Goal: Task Accomplishment & Management: Manage account settings

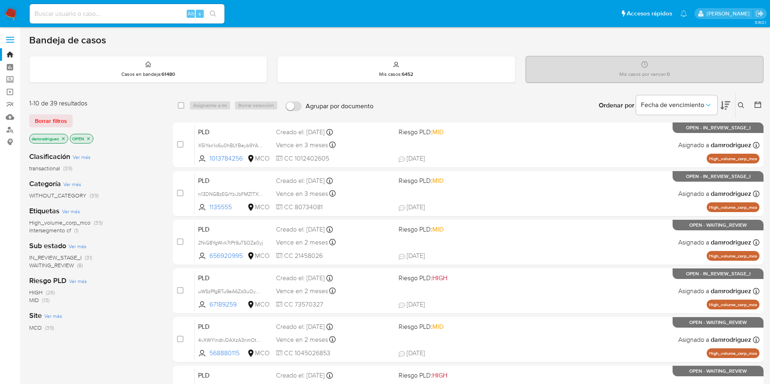
click at [760, 101] on icon at bounding box center [758, 105] width 8 height 8
click at [759, 101] on icon at bounding box center [758, 105] width 8 height 8
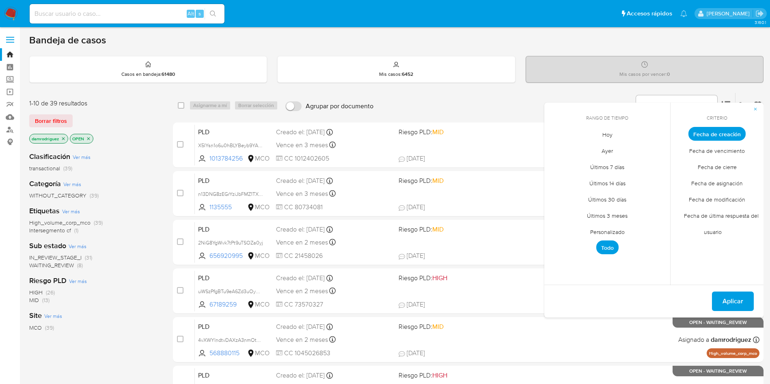
click at [759, 101] on icon at bounding box center [758, 105] width 8 height 8
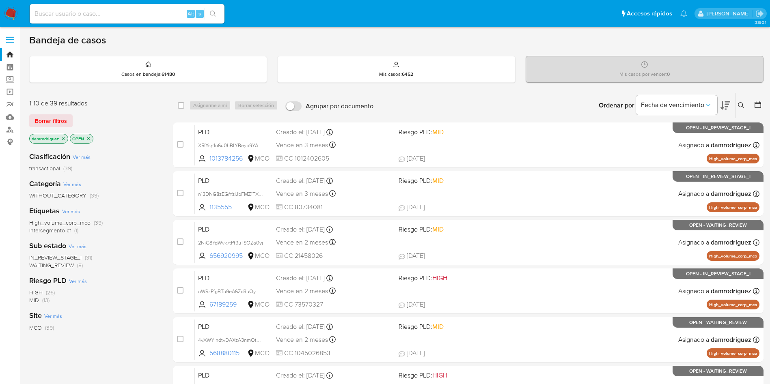
click at [65, 139] on icon "close-filter" at bounding box center [63, 138] width 5 height 5
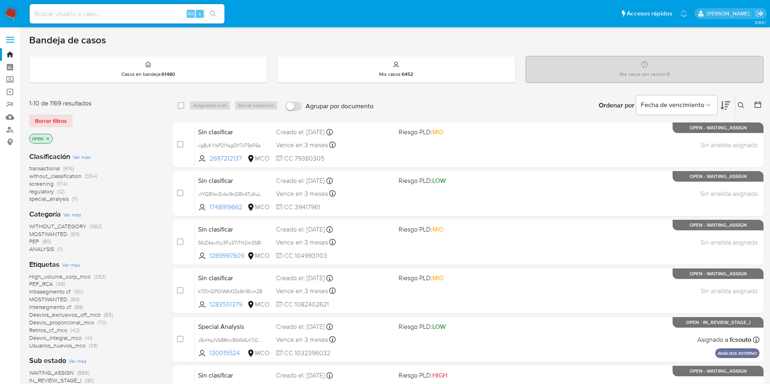
click at [46, 183] on span "screening" at bounding box center [41, 184] width 24 height 8
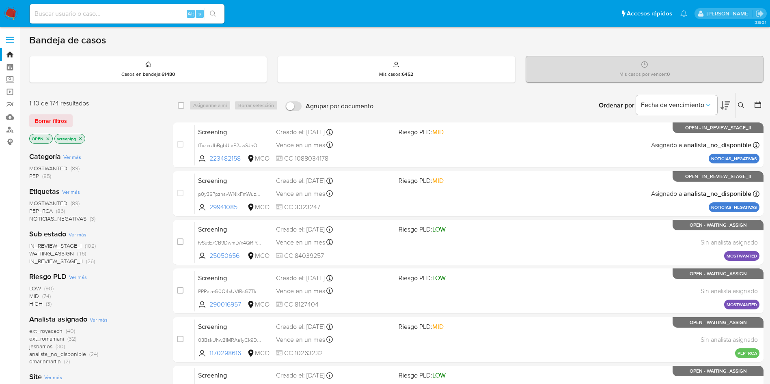
click at [723, 105] on icon at bounding box center [726, 105] width 10 height 9
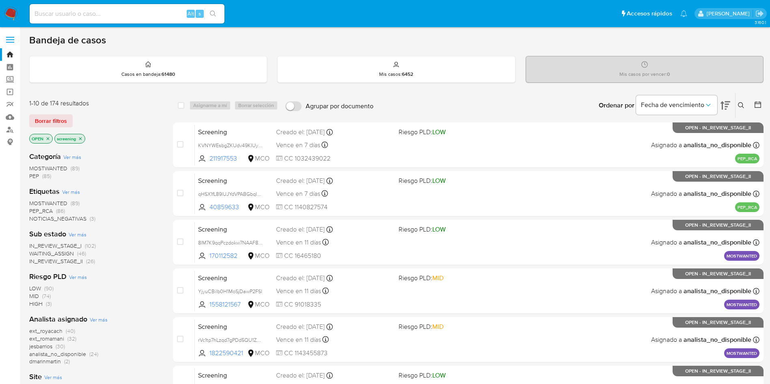
click at [753, 104] on div at bounding box center [756, 105] width 15 height 25
click at [756, 104] on icon at bounding box center [758, 105] width 8 height 8
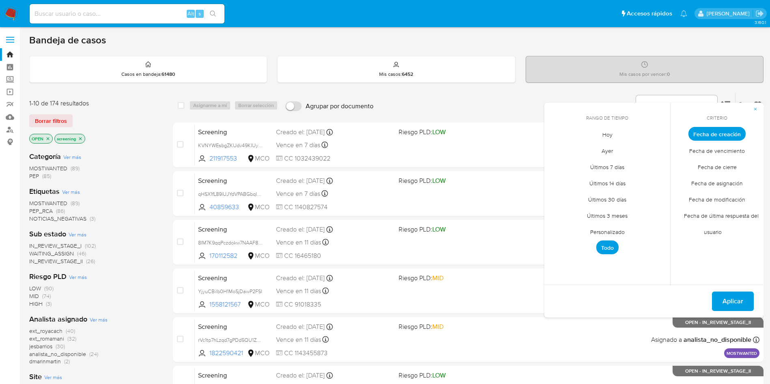
click at [611, 149] on span "Ayer" at bounding box center [607, 150] width 28 height 17
click at [713, 168] on span "Fecha de cierre" at bounding box center [717, 167] width 56 height 17
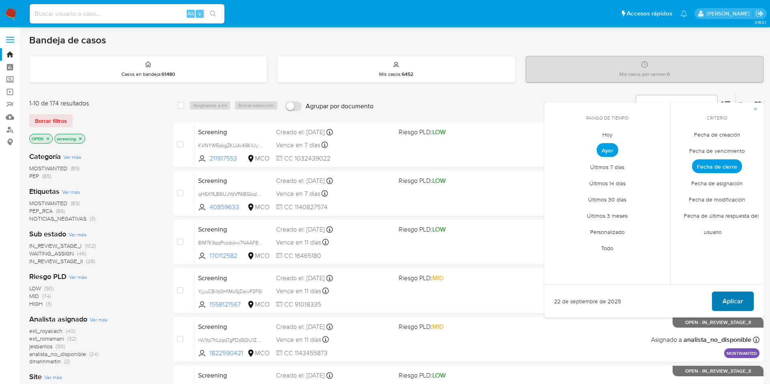
click at [742, 303] on span "Aplicar" at bounding box center [733, 302] width 21 height 18
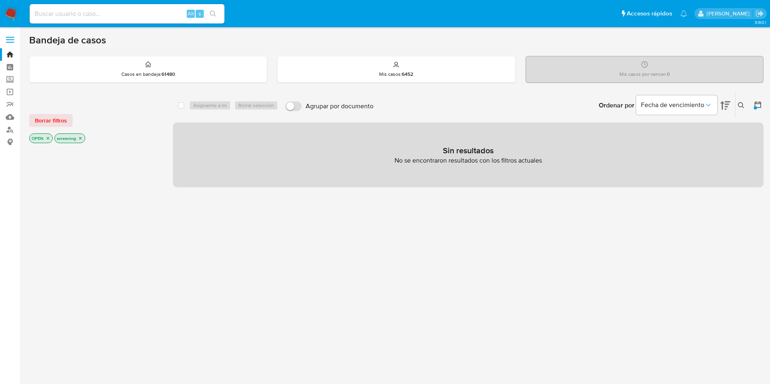
click at [47, 138] on icon "close-filter" at bounding box center [47, 138] width 5 height 5
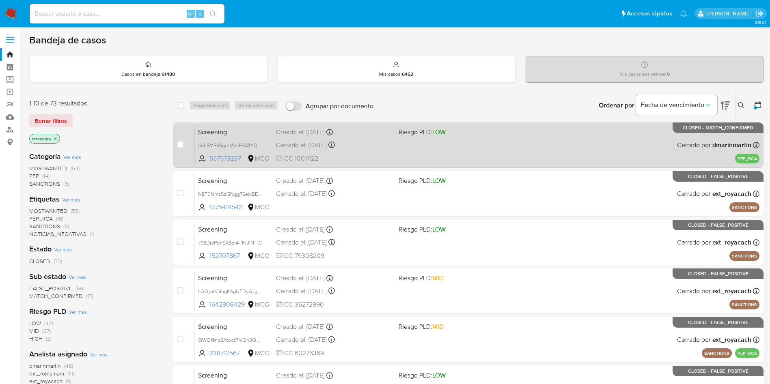
click at [396, 151] on div "Screening hVh9MPd6gutMekF4WLYOnIv9 557573237 MCO Riesgo PLD: LOW Creado el: 24/…" at bounding box center [477, 145] width 565 height 41
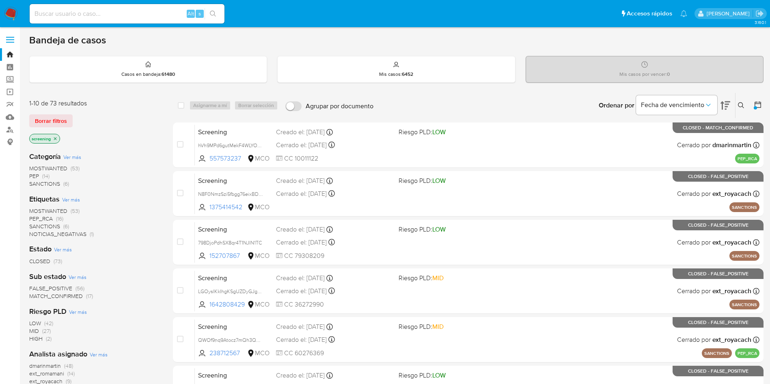
click at [761, 101] on icon at bounding box center [758, 105] width 8 height 8
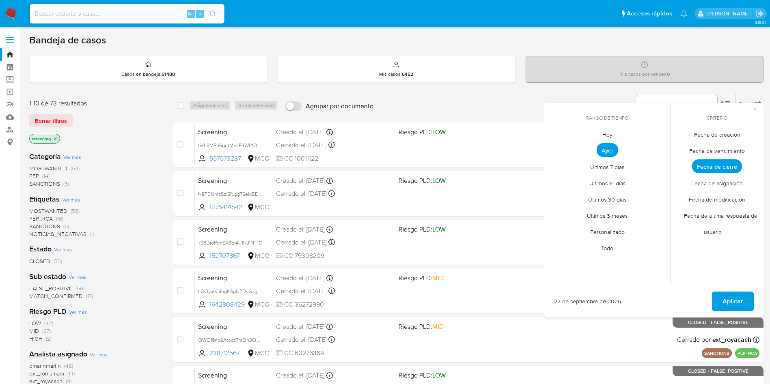
click at [726, 138] on span "Fecha de creación" at bounding box center [717, 134] width 63 height 17
click at [11, 14] on img at bounding box center [11, 14] width 14 height 14
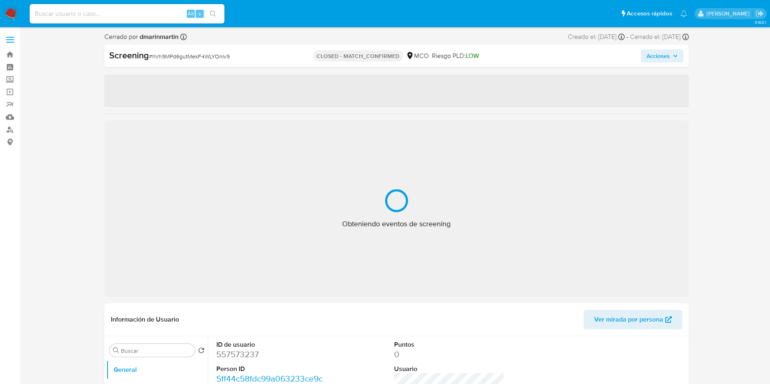
select select "10"
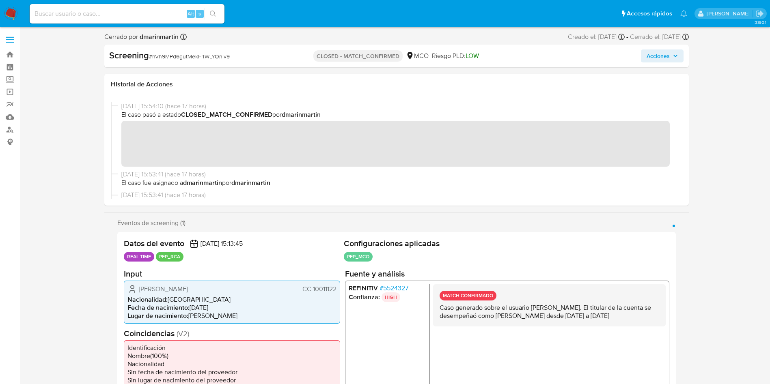
click at [153, 166] on div "22/09/2025 15:54:10 (hace 17 horas) El caso pasó a estado CLOSED_MATCH_CONFIRME…" at bounding box center [397, 136] width 572 height 68
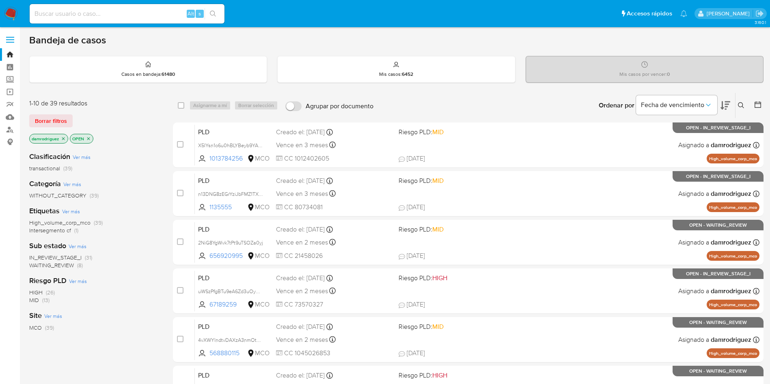
click at [151, 193] on div "WITHOUT_CATEGORY (39)" at bounding box center [94, 196] width 131 height 8
click at [8, 12] on img at bounding box center [11, 14] width 14 height 14
click at [147, 170] on div "transactional (39)" at bounding box center [94, 169] width 131 height 8
click at [758, 103] on icon at bounding box center [758, 105] width 8 height 8
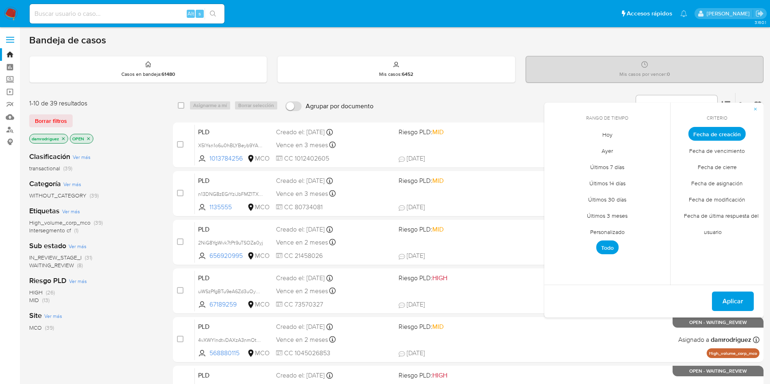
click at [602, 234] on span "Personalizado" at bounding box center [608, 232] width 52 height 17
click at [559, 149] on icon "Mes anterior" at bounding box center [557, 149] width 10 height 10
click at [603, 196] on button "10" at bounding box center [607, 195] width 13 height 13
click at [656, 197] on button "13" at bounding box center [655, 195] width 13 height 13
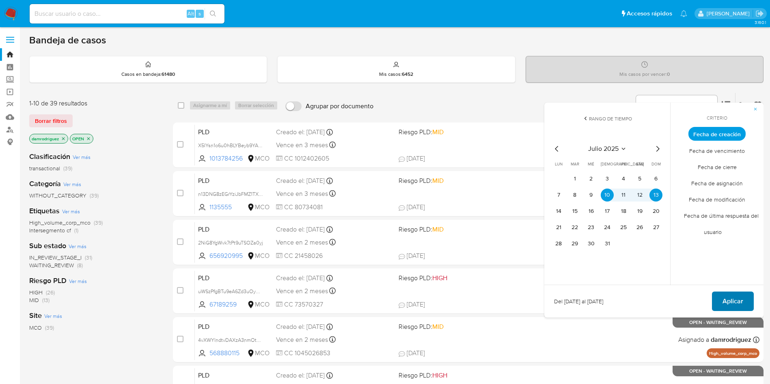
click at [729, 301] on span "Aplicar" at bounding box center [733, 302] width 21 height 18
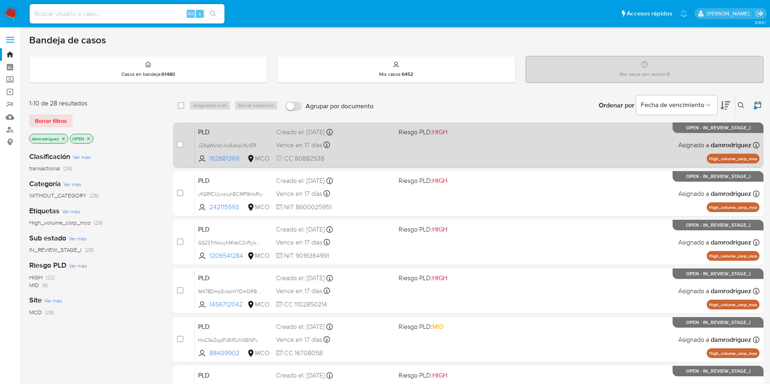
click at [220, 134] on span "PLD" at bounding box center [233, 131] width 71 height 11
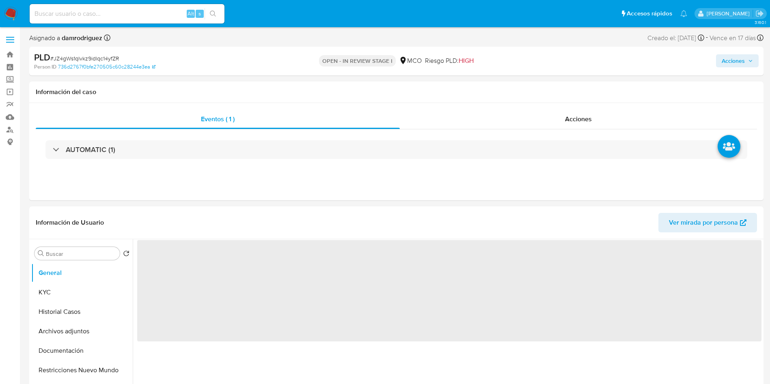
select select "10"
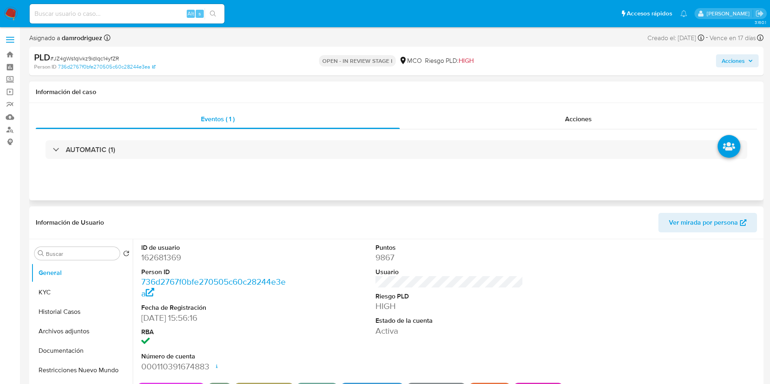
click at [218, 87] on div "Información del caso" at bounding box center [396, 93] width 734 height 22
click at [233, 49] on div "PLD # JZ4gWs1qlvkz9idlqc14yfZR Person ID 736d2767f0bfe270505c60c28244e3ea OPEN …" at bounding box center [396, 61] width 734 height 29
click at [255, 230] on header "Información de Usuario Ver mirada por persona" at bounding box center [396, 222] width 721 height 19
click at [251, 224] on header "Información de Usuario Ver mirada por persona" at bounding box center [396, 222] width 721 height 19
click at [397, 105] on div "Eventos ( 1 ) Acciones AUTOMATIC (1)" at bounding box center [396, 151] width 734 height 97
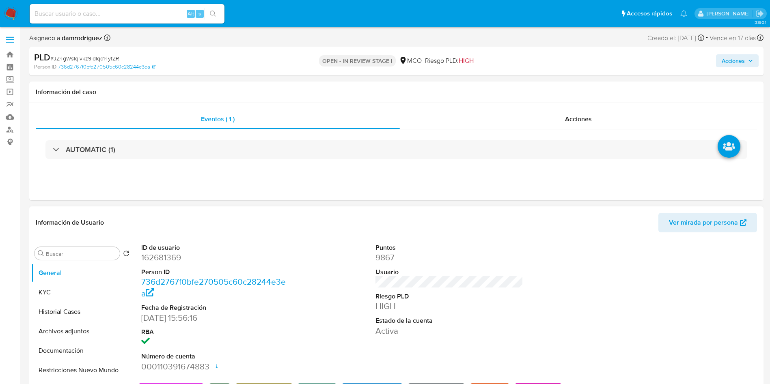
click at [160, 257] on dd "162681369" at bounding box center [215, 257] width 148 height 11
copy dd "162681369"
click at [167, 255] on dd "162681369" at bounding box center [215, 257] width 148 height 11
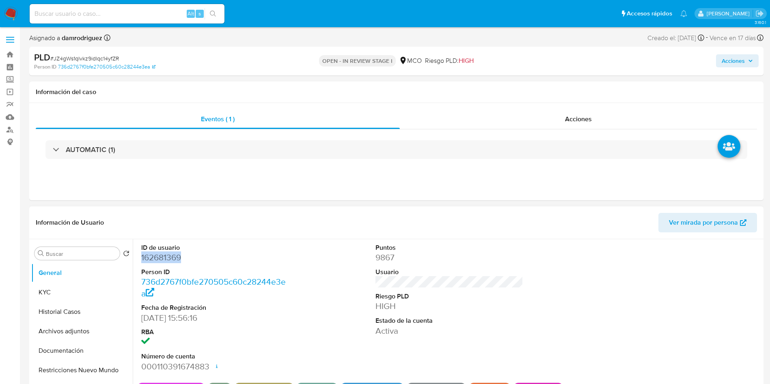
click at [167, 255] on dd "162681369" at bounding box center [215, 257] width 148 height 11
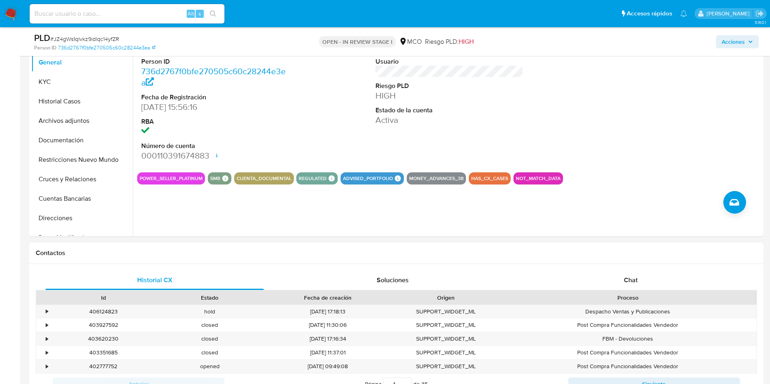
scroll to position [61, 0]
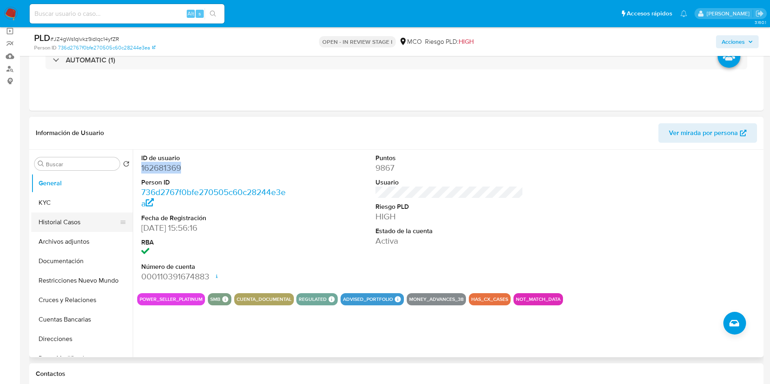
click at [78, 220] on button "Historial Casos" at bounding box center [78, 222] width 95 height 19
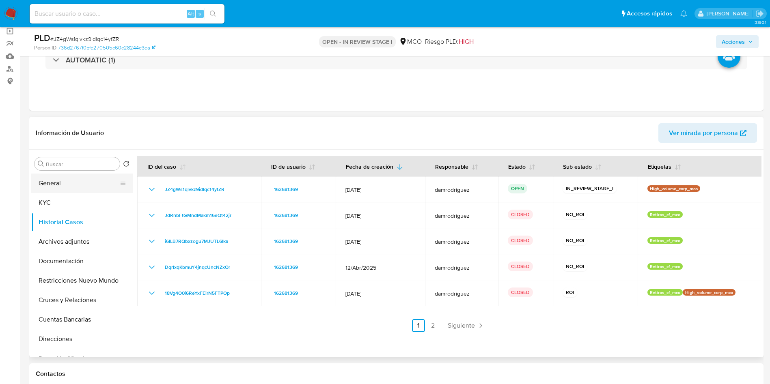
click at [74, 181] on button "General" at bounding box center [78, 183] width 95 height 19
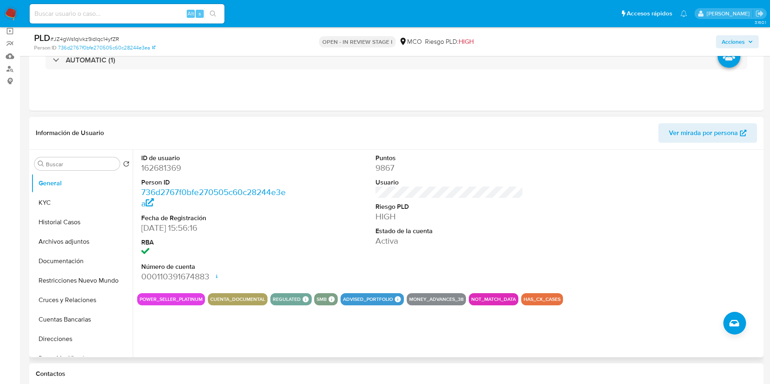
click at [158, 168] on dd "162681369" at bounding box center [215, 167] width 148 height 11
copy dd "162681369"
drag, startPoint x: 373, startPoint y: 233, endPoint x: 372, endPoint y: 227, distance: 6.6
click at [373, 233] on div "Puntos 9867 Usuario Riesgo PLD HIGH Estado de la cuenta Activa" at bounding box center [449, 218] width 156 height 137
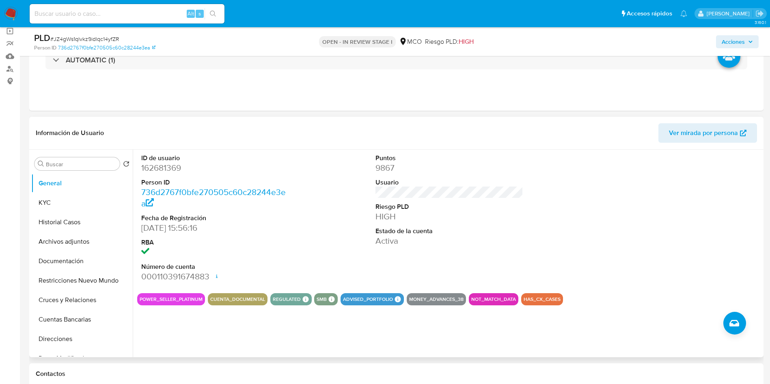
click at [160, 167] on dd "162681369" at bounding box center [215, 167] width 148 height 11
copy dd "162681369"
drag, startPoint x: 74, startPoint y: 275, endPoint x: 78, endPoint y: 272, distance: 5.5
click at [74, 275] on button "Restricciones Nuevo Mundo" at bounding box center [78, 280] width 95 height 19
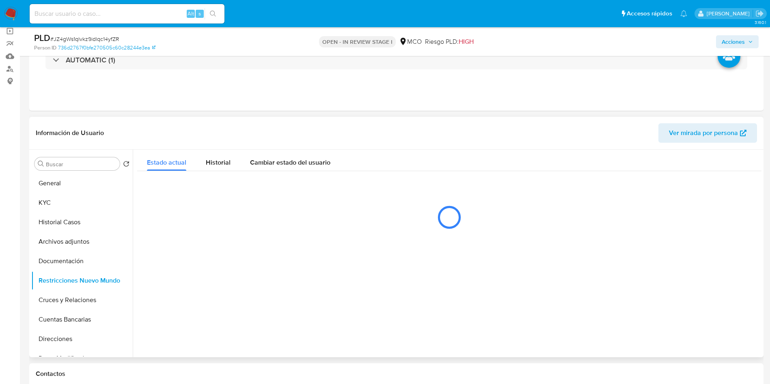
click at [239, 129] on header "Información de Usuario Ver mirada por persona" at bounding box center [396, 132] width 721 height 19
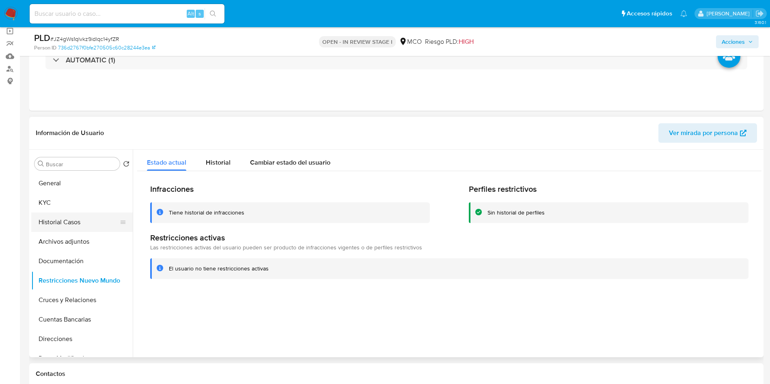
click at [75, 223] on button "Historial Casos" at bounding box center [78, 222] width 95 height 19
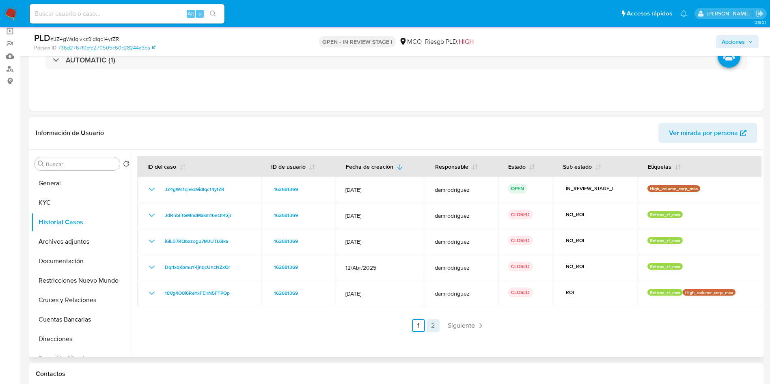
click at [431, 328] on link "2" at bounding box center [433, 325] width 13 height 13
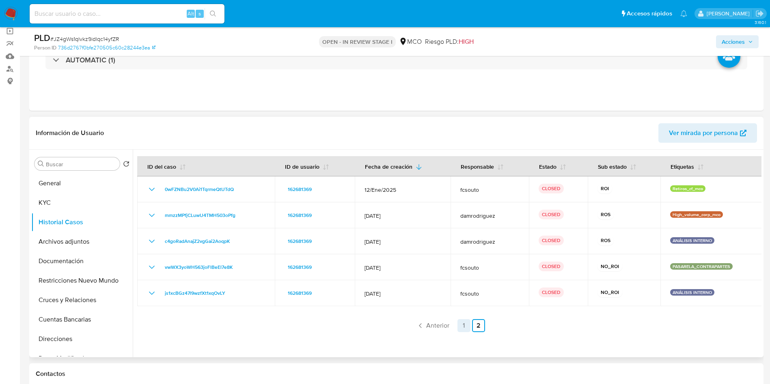
click at [460, 326] on link "1" at bounding box center [463, 325] width 13 height 13
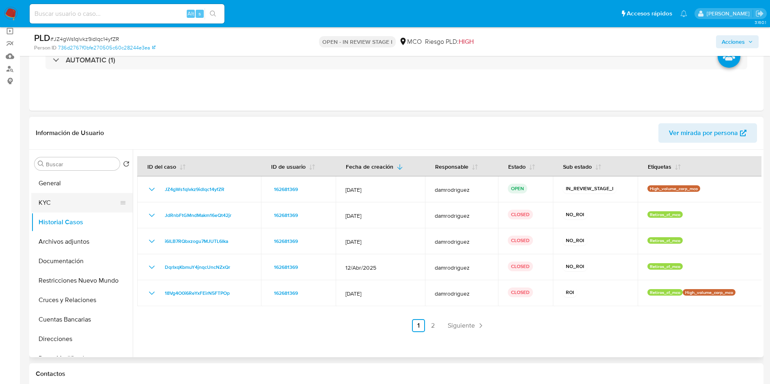
click at [56, 196] on button "KYC" at bounding box center [78, 202] width 95 height 19
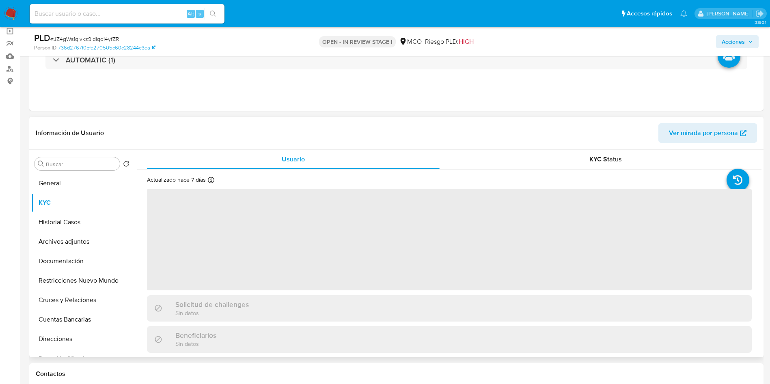
click at [289, 138] on header "Información de Usuario Ver mirada por persona" at bounding box center [396, 132] width 721 height 19
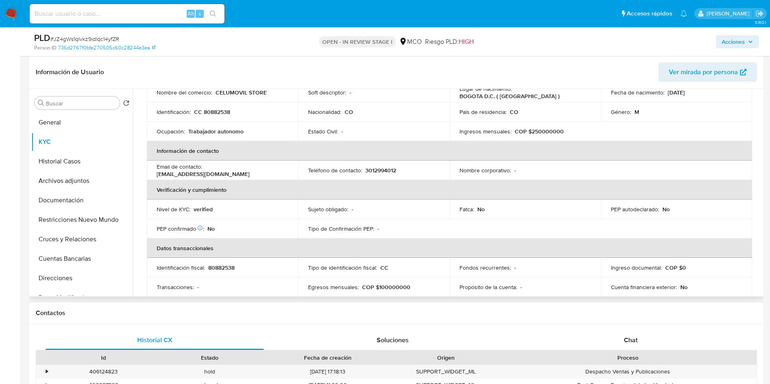
scroll to position [0, 0]
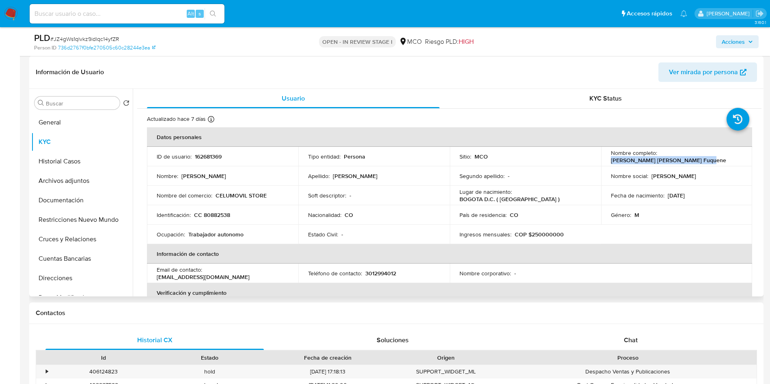
drag, startPoint x: 691, startPoint y: 162, endPoint x: 608, endPoint y: 162, distance: 82.4
click at [611, 162] on div "Nombre completo : Cristhian Javier Bolivar Fuquene" at bounding box center [677, 156] width 132 height 15
copy p "Cristhian Javier Bolivar Fuquene"
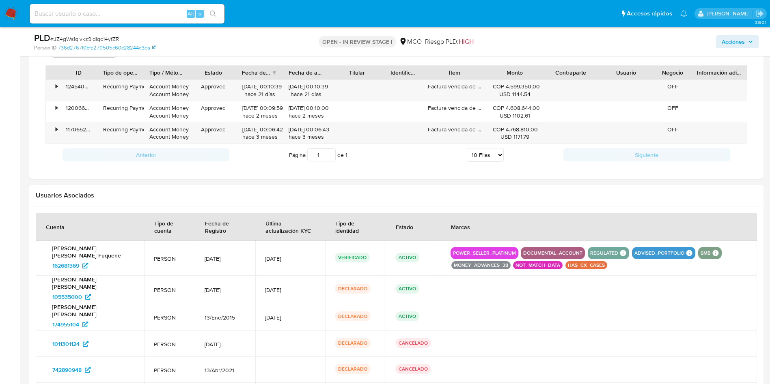
scroll to position [487, 0]
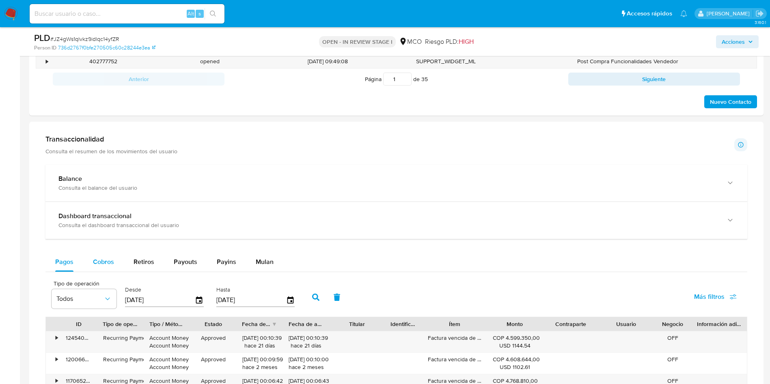
click at [98, 257] on span "Cobros" at bounding box center [103, 261] width 21 height 9
select select "10"
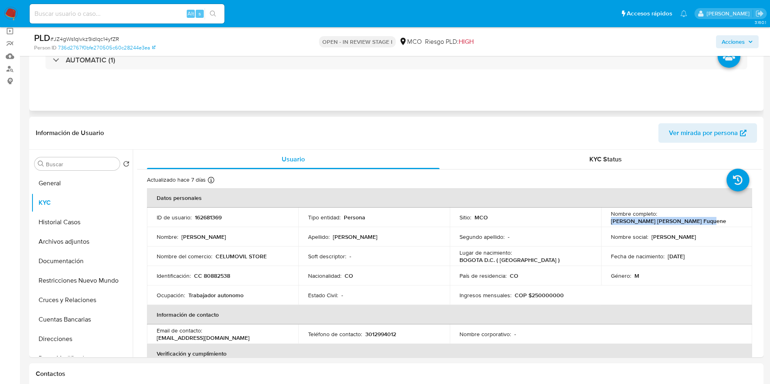
scroll to position [0, 0]
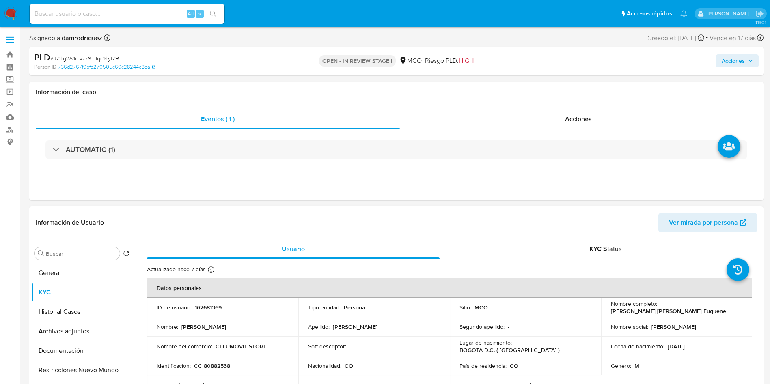
click at [208, 310] on p "162681369" at bounding box center [208, 307] width 27 height 7
copy p "162681369"
click at [65, 334] on button "Archivos adjuntos" at bounding box center [78, 331] width 95 height 19
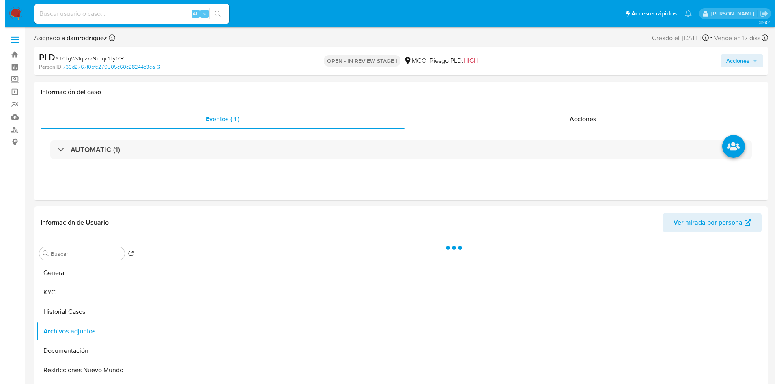
scroll to position [61, 0]
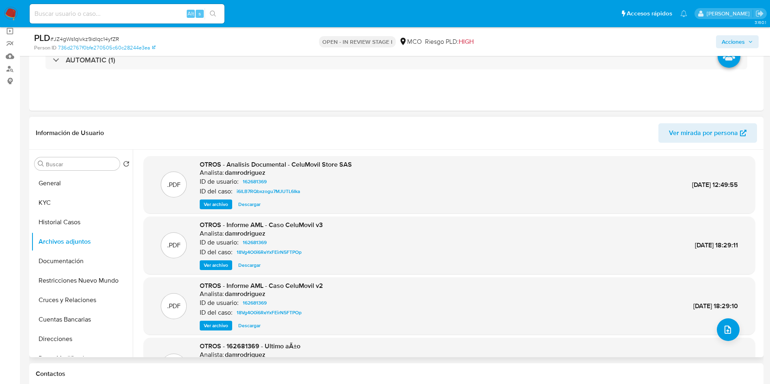
click at [209, 204] on span "Ver archivo" at bounding box center [216, 205] width 24 height 8
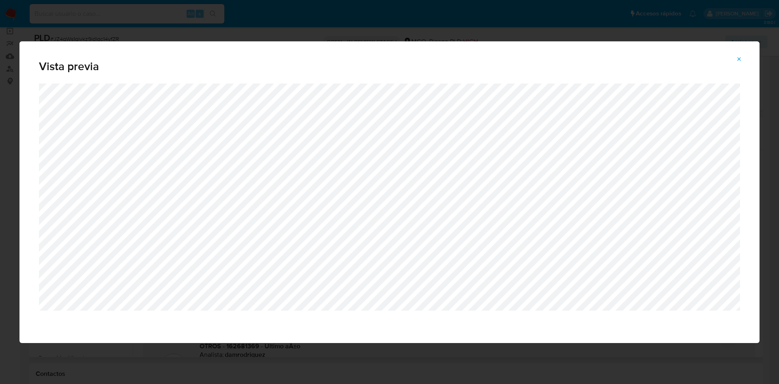
click at [742, 57] on icon "Attachment preview" at bounding box center [739, 59] width 6 height 6
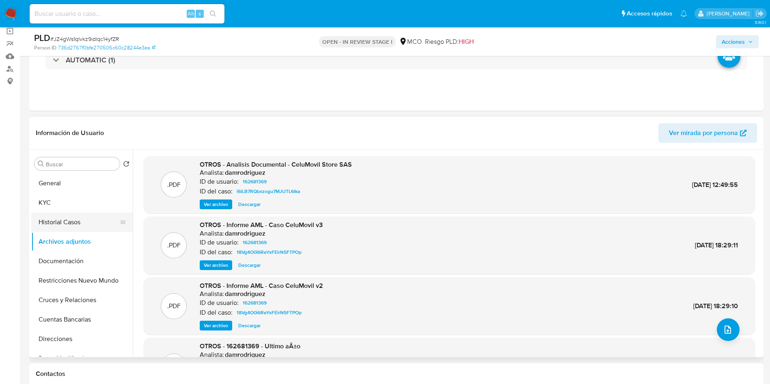
click at [67, 227] on button "Historial Casos" at bounding box center [78, 222] width 95 height 19
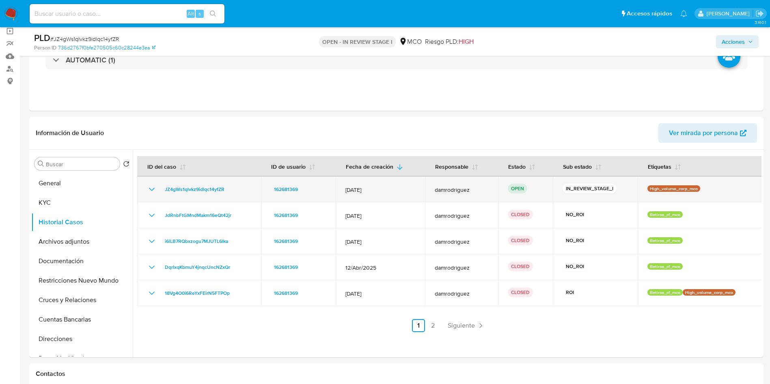
click at [152, 191] on icon "Mostrar/Ocultar" at bounding box center [152, 190] width 10 height 10
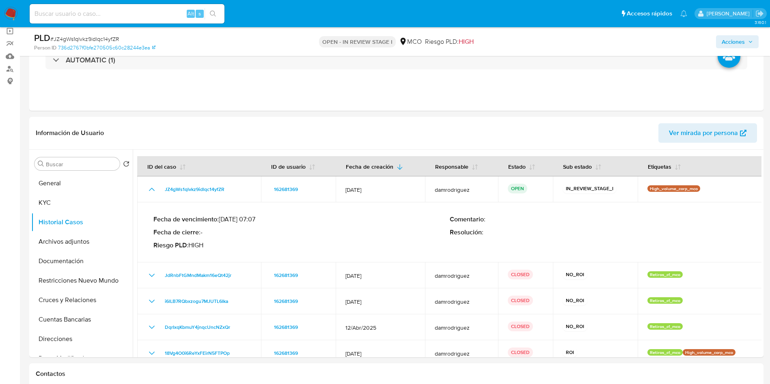
drag, startPoint x: 223, startPoint y: 219, endPoint x: 252, endPoint y: 219, distance: 29.6
click at [252, 219] on p "Fecha de vencimiento : 10/10/2025 07:07" at bounding box center [301, 220] width 296 height 8
click at [324, 222] on p "Fecha de vencimiento : 10/10/2025 07:07" at bounding box center [301, 220] width 296 height 8
click at [328, 100] on div "Eventos ( 1 ) Acciones AUTOMATIC (1)" at bounding box center [396, 61] width 734 height 97
click at [86, 239] on button "Archivos adjuntos" at bounding box center [78, 241] width 95 height 19
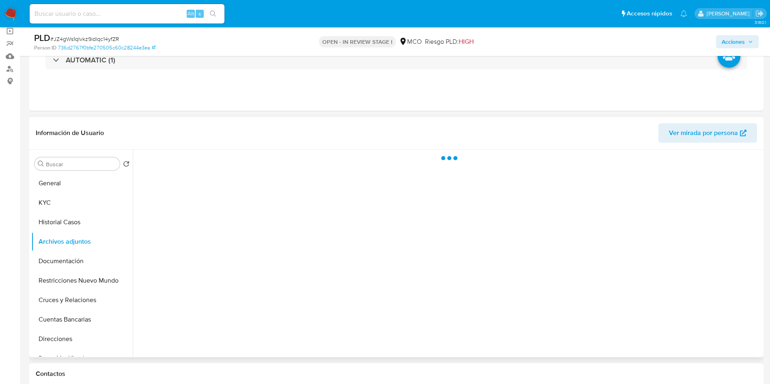
click at [200, 134] on header "Información de Usuario Ver mirada por persona" at bounding box center [396, 132] width 721 height 19
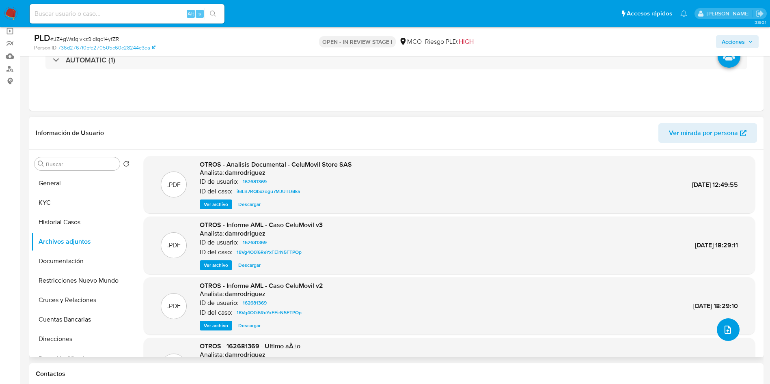
click at [718, 332] on button "upload-file" at bounding box center [728, 330] width 23 height 23
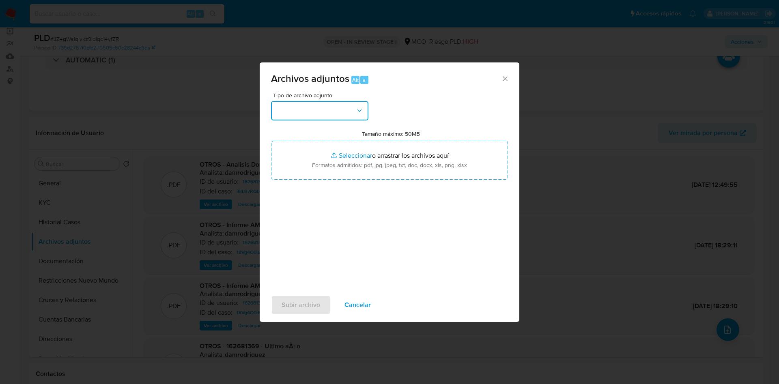
click at [330, 115] on button "button" at bounding box center [319, 110] width 97 height 19
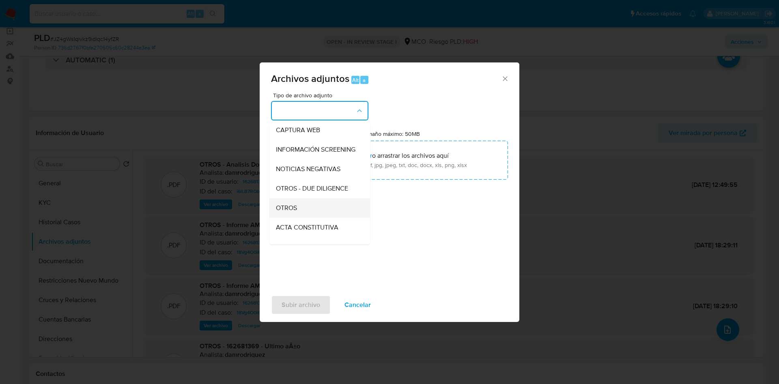
click at [303, 214] on div "OTROS" at bounding box center [317, 207] width 83 height 19
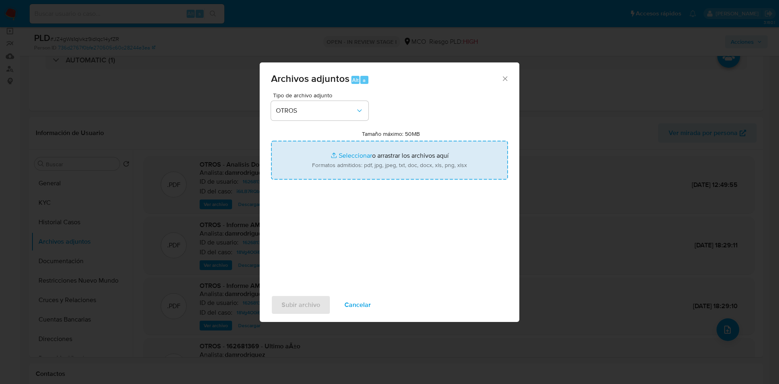
click at [335, 179] on input "Tamaño máximo: 50MB Seleccionar archivos" at bounding box center [389, 160] width 237 height 39
type input "C:\fakepath\162681369 - 23_09_2025.pdf"
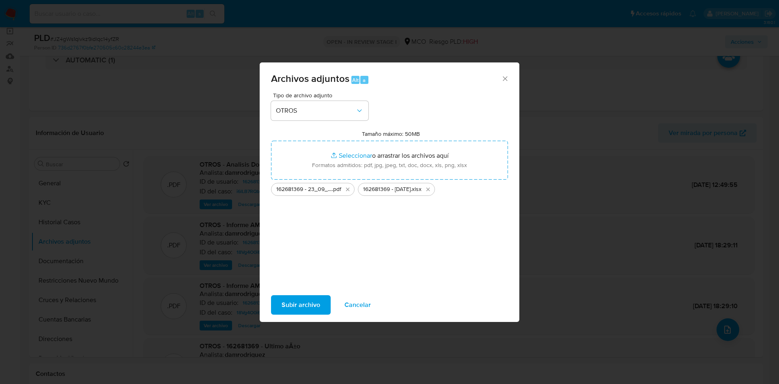
click at [304, 305] on span "Subir archivo" at bounding box center [301, 305] width 39 height 18
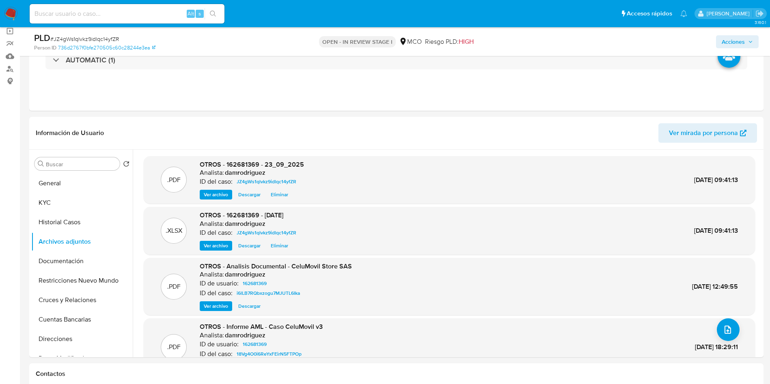
drag, startPoint x: 743, startPoint y: 46, endPoint x: 738, endPoint y: 46, distance: 4.9
click at [743, 46] on span "Acciones" at bounding box center [733, 41] width 23 height 13
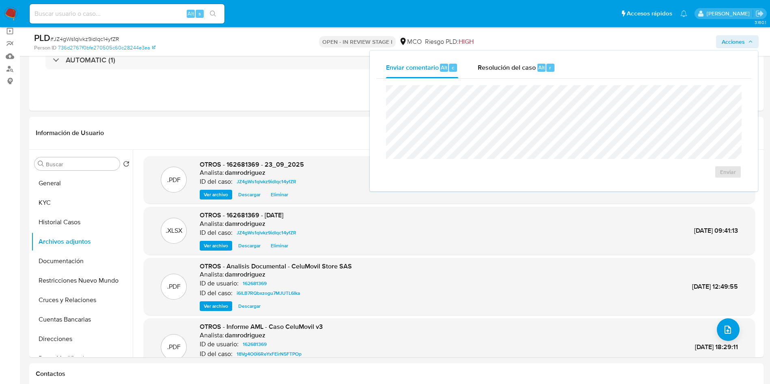
drag, startPoint x: 551, startPoint y: 59, endPoint x: 532, endPoint y: 82, distance: 30.0
click at [549, 60] on div "Resolución del caso Alt r" at bounding box center [517, 67] width 78 height 21
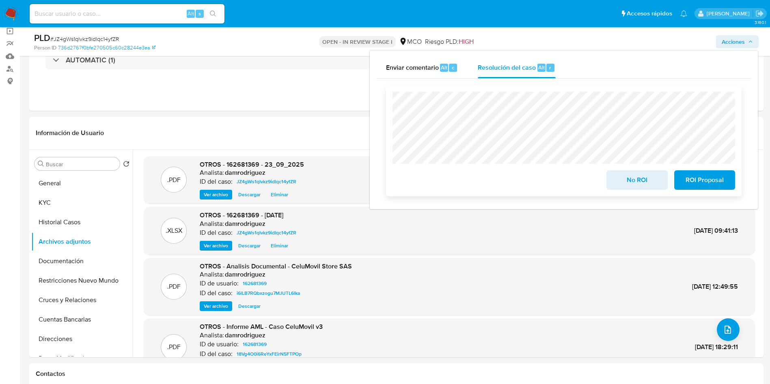
click at [631, 179] on span "No ROI" at bounding box center [637, 180] width 40 height 18
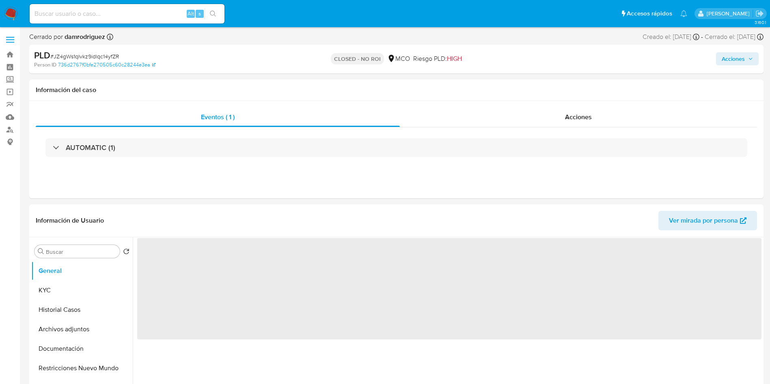
select select "10"
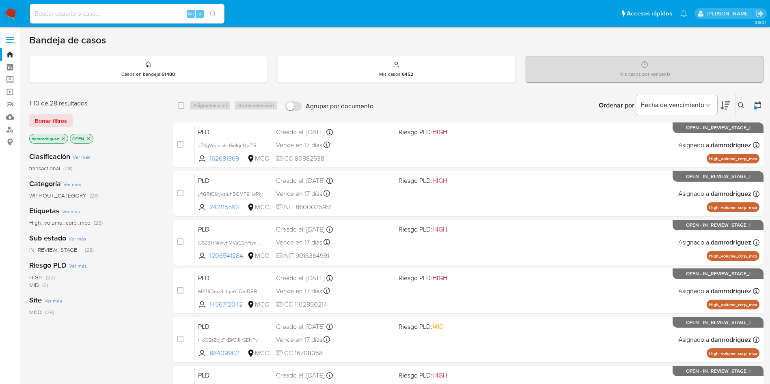
click at [727, 104] on icon at bounding box center [726, 105] width 10 height 9
click at [726, 105] on icon at bounding box center [726, 105] width 10 height 9
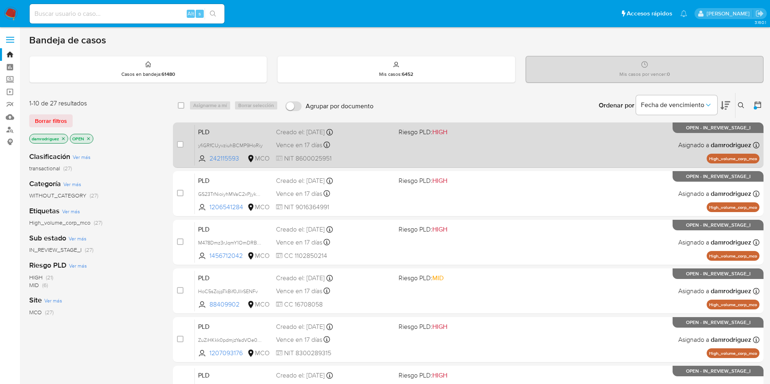
click at [220, 132] on span "PLD" at bounding box center [233, 131] width 71 height 11
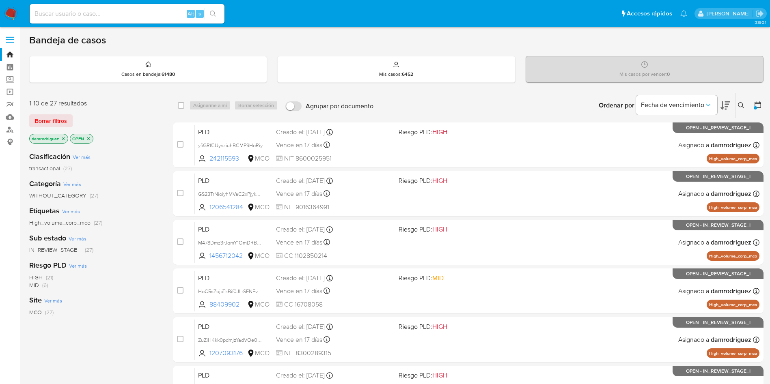
click at [131, 139] on div "damrodriguez OPEN" at bounding box center [94, 139] width 130 height 11
click at [65, 139] on icon "close-filter" at bounding box center [63, 138] width 3 height 3
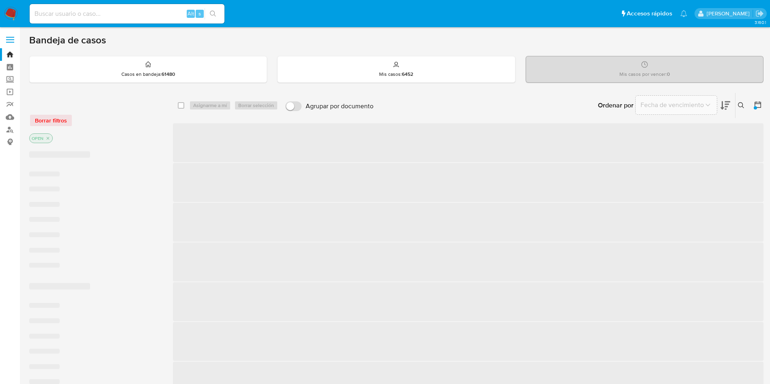
click at [142, 127] on div "Borrar filtros" at bounding box center [94, 120] width 130 height 13
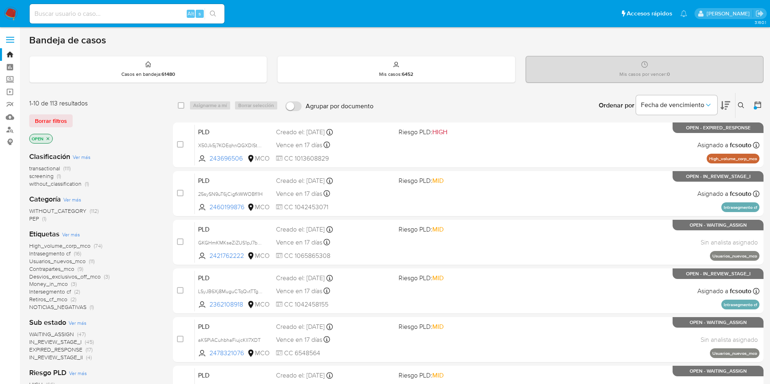
click at [130, 119] on div "Borrar filtros" at bounding box center [94, 120] width 130 height 13
click at [554, 102] on div "Ordenar por Fecha de vencimiento No es posible ordenar los resultados mientras …" at bounding box center [571, 105] width 386 height 25
click at [50, 139] on icon "close-filter" at bounding box center [47, 138] width 5 height 5
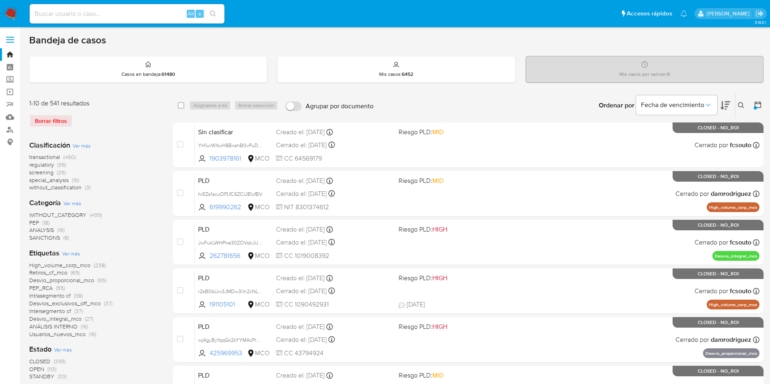
click at [726, 105] on icon at bounding box center [726, 105] width 10 height 9
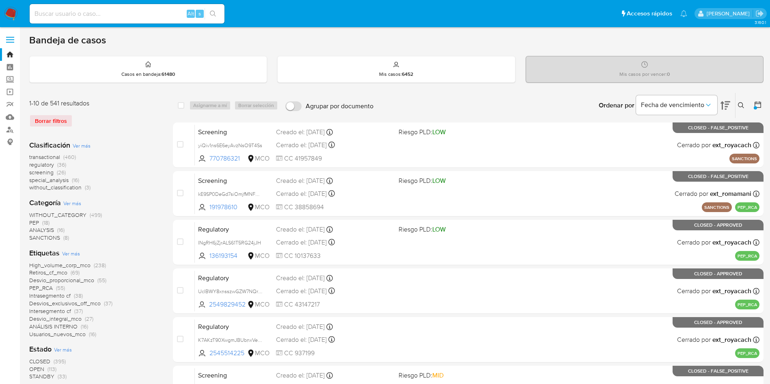
click at [10, 5] on nav "Pausado Ver notificaciones Alt s Accesos rápidos Presiona las siguientes teclas…" at bounding box center [385, 13] width 770 height 27
click at [11, 14] on img at bounding box center [11, 14] width 14 height 14
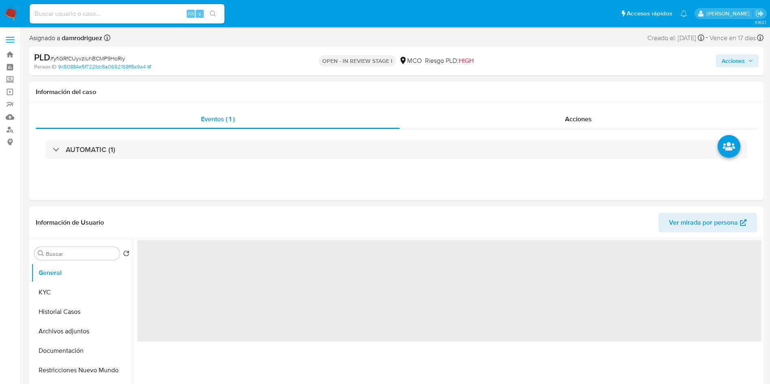
select select "10"
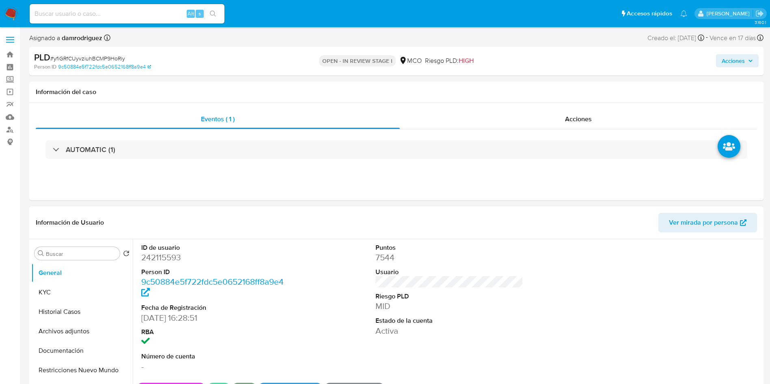
click at [174, 255] on dd "242115593" at bounding box center [215, 257] width 148 height 11
copy dd "242115593"
click at [153, 255] on dd "242115593" at bounding box center [215, 257] width 148 height 11
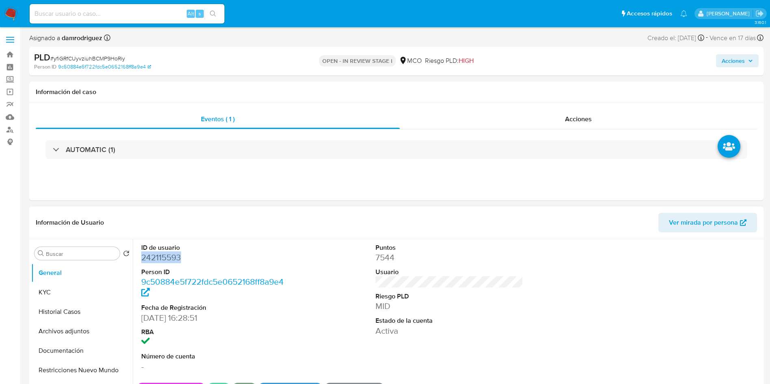
click at [153, 255] on dd "242115593" at bounding box center [215, 257] width 148 height 11
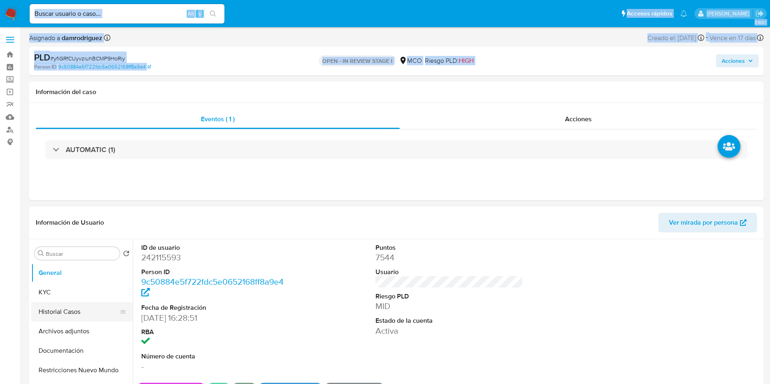
click at [80, 308] on button "Historial Casos" at bounding box center [78, 311] width 95 height 19
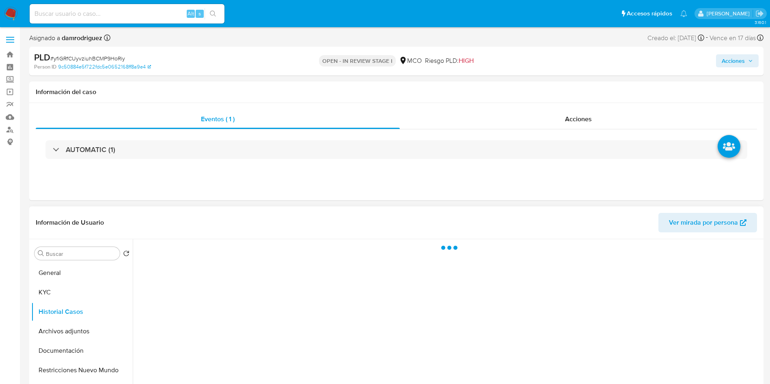
drag, startPoint x: 322, startPoint y: 238, endPoint x: 325, endPoint y: 235, distance: 4.3
click at [323, 238] on div "Información de Usuario Ver mirada por persona" at bounding box center [396, 223] width 734 height 33
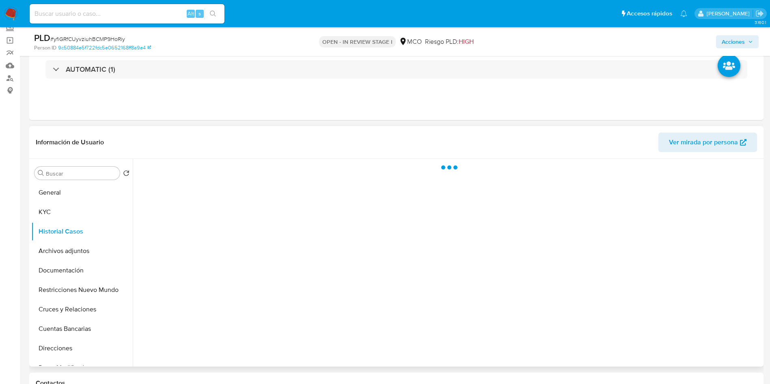
scroll to position [122, 0]
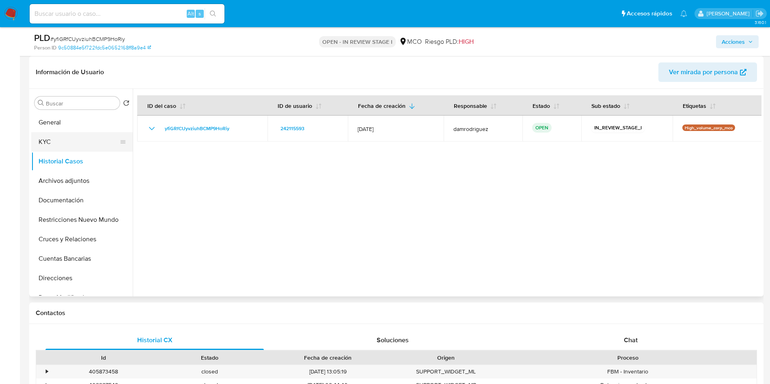
click at [68, 146] on button "KYC" at bounding box center [78, 141] width 95 height 19
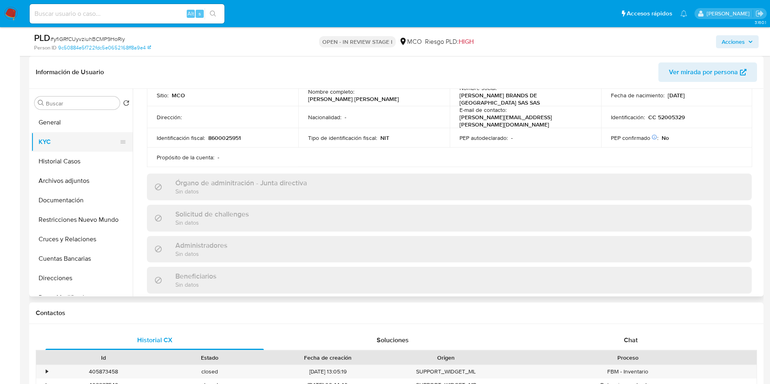
scroll to position [0, 0]
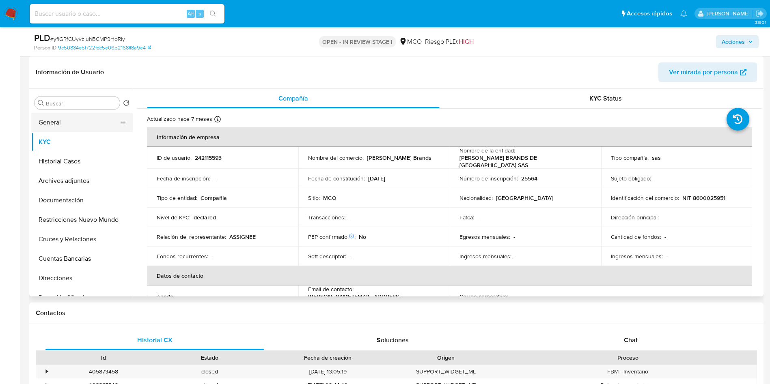
click at [49, 118] on button "General" at bounding box center [78, 122] width 95 height 19
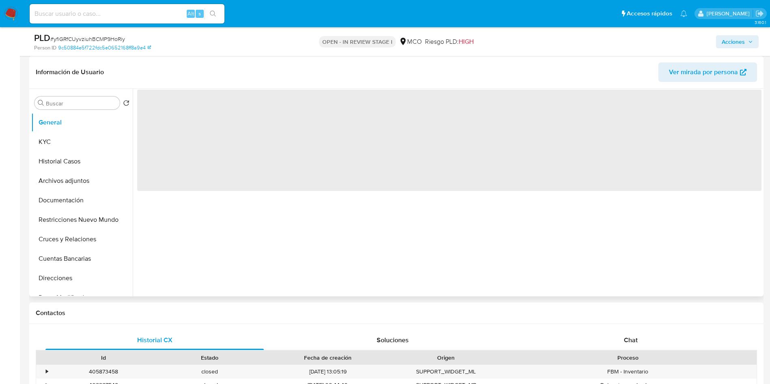
click at [205, 76] on header "Información de Usuario Ver mirada por persona" at bounding box center [396, 72] width 721 height 19
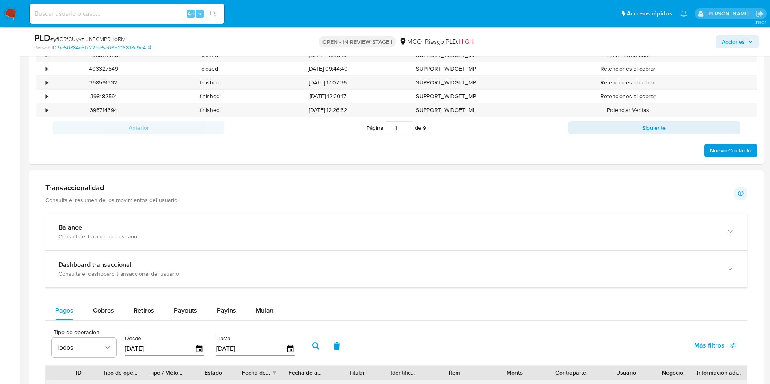
scroll to position [609, 0]
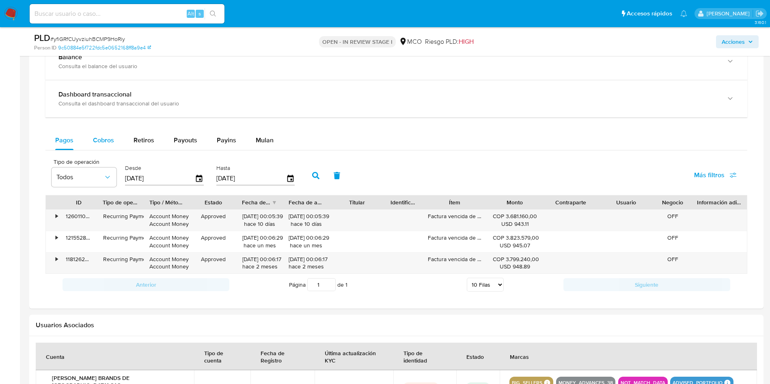
click at [110, 136] on span "Cobros" at bounding box center [103, 140] width 21 height 9
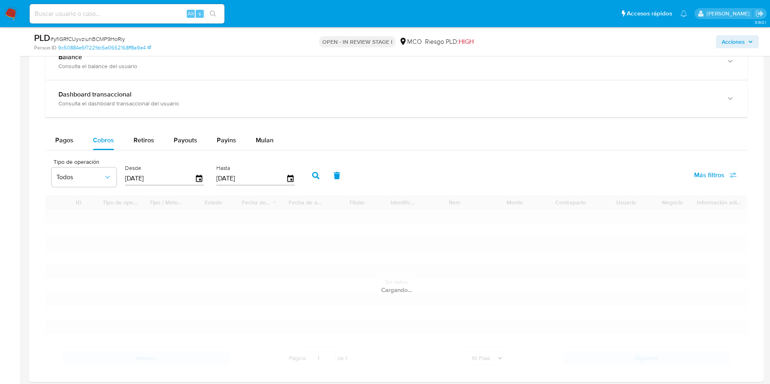
click at [330, 125] on div "Balance Consulta el balance del usuario Dashboard transaccional Consulta el das…" at bounding box center [396, 206] width 702 height 326
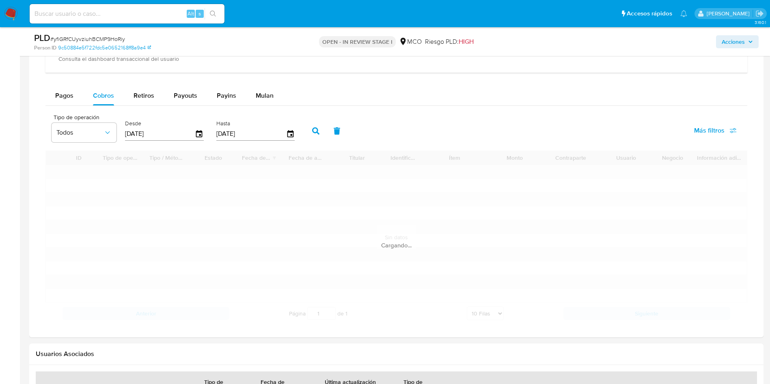
scroll to position [670, 0]
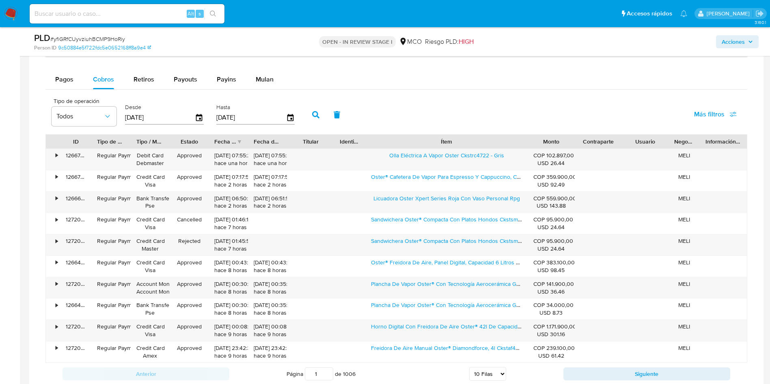
drag, startPoint x: 483, startPoint y: 140, endPoint x: 580, endPoint y: 141, distance: 97.4
click at [580, 141] on div "ID Tipo de operación Tipo / Método Estado Fecha de creación Fecha de aprobación…" at bounding box center [396, 142] width 701 height 14
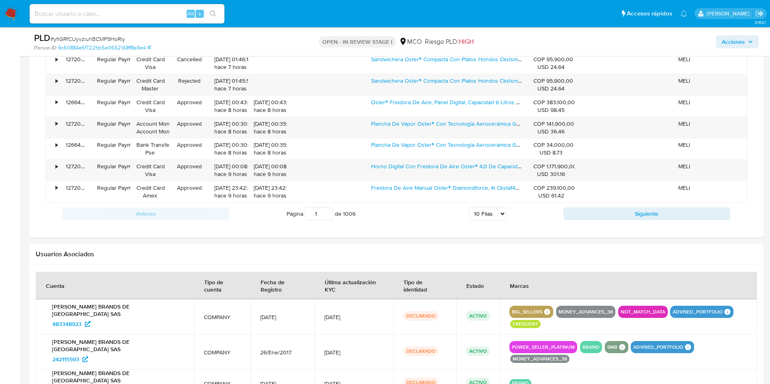
scroll to position [792, 0]
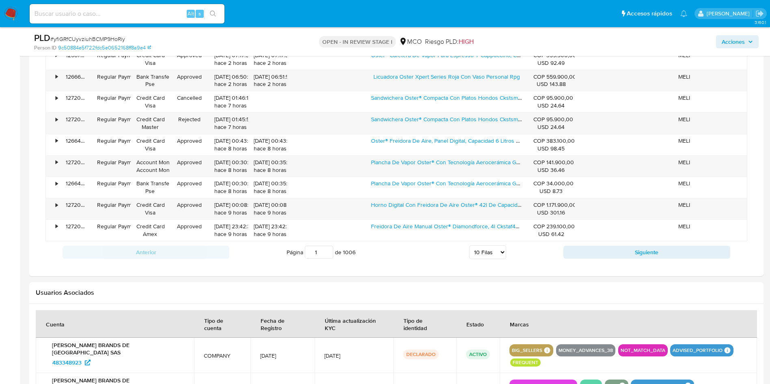
click at [322, 254] on input "1" at bounding box center [319, 252] width 28 height 13
click at [475, 255] on select "5 Filas 10 Filas 20 Filas 25 Filas 50 Filas 100 Filas" at bounding box center [487, 253] width 37 height 14
select select "100"
click at [469, 246] on select "5 Filas 10 Filas 20 Filas 25 Filas 50 Filas 100 Filas" at bounding box center [487, 253] width 37 height 14
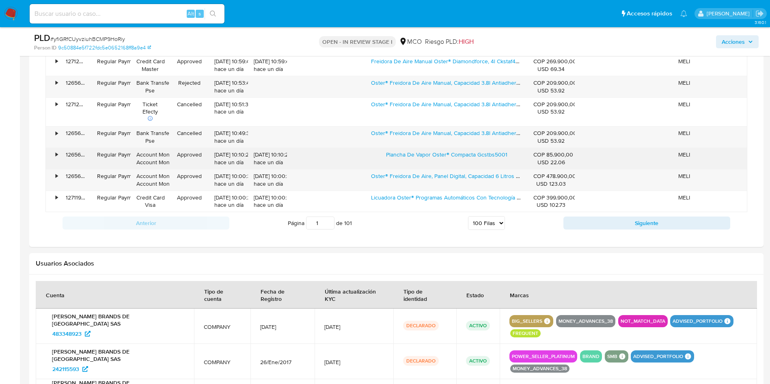
scroll to position [2740, 0]
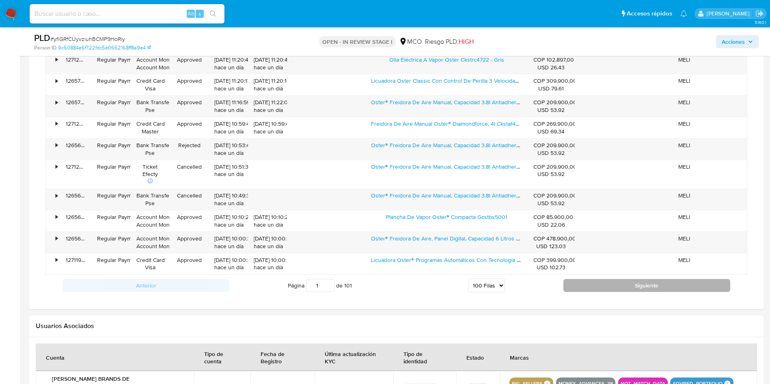
click at [608, 287] on button "Siguiente" at bounding box center [646, 285] width 167 height 13
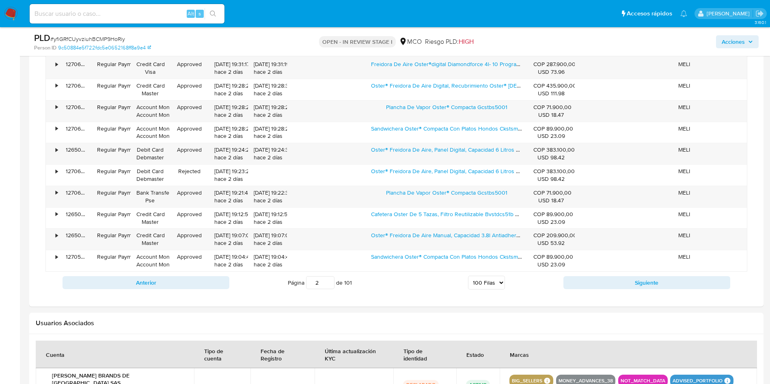
scroll to position [2679, 0]
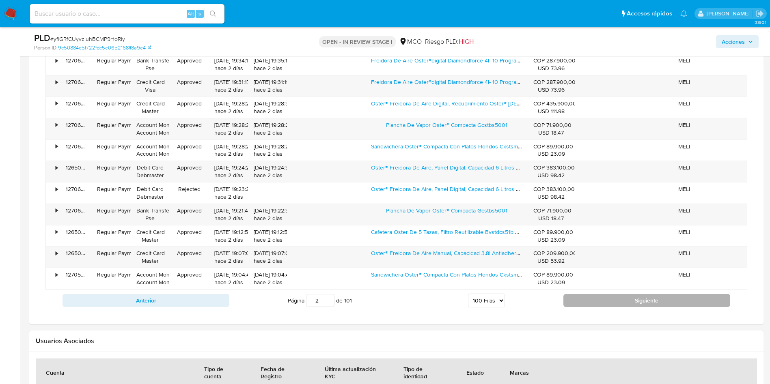
click at [598, 298] on button "Siguiente" at bounding box center [646, 300] width 167 height 13
type input "3"
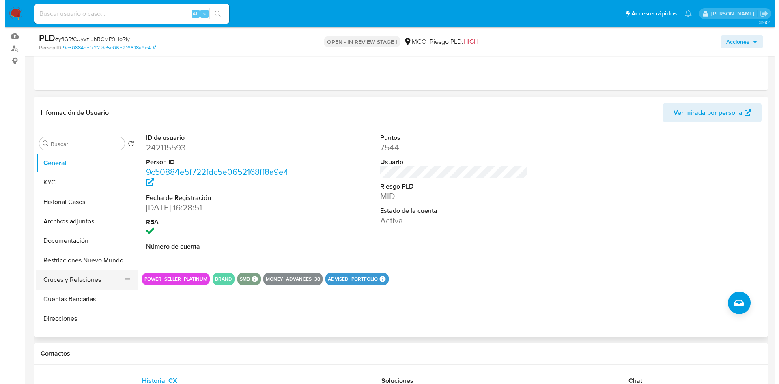
scroll to position [122, 0]
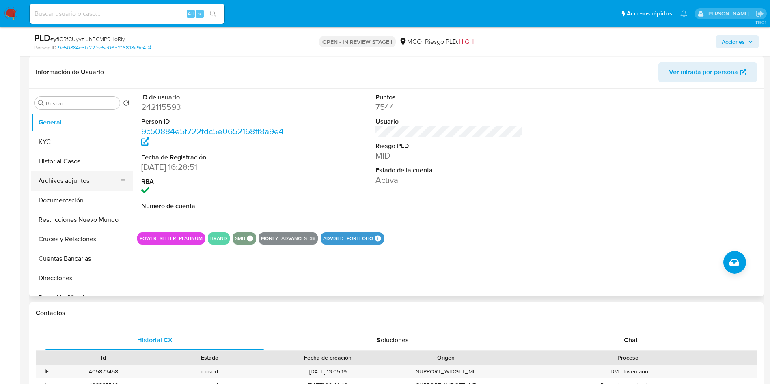
click at [86, 178] on button "Archivos adjuntos" at bounding box center [78, 180] width 95 height 19
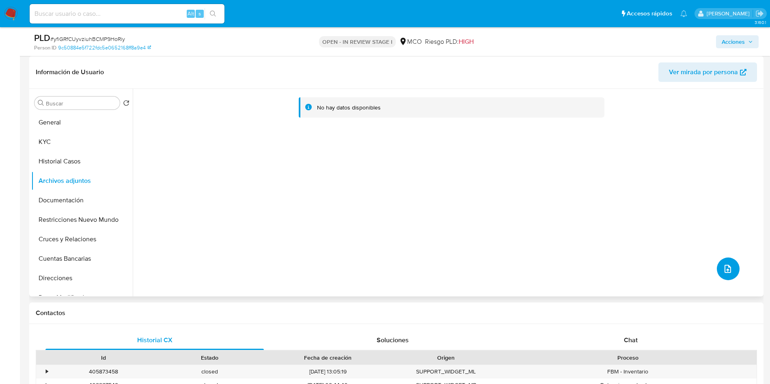
click at [723, 268] on icon "upload-file" at bounding box center [728, 269] width 10 height 10
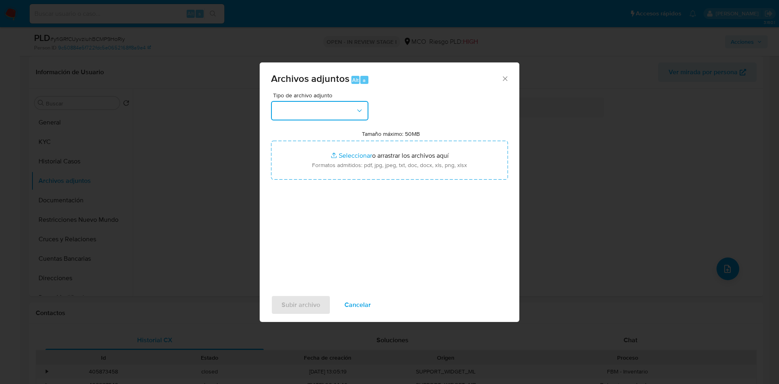
click at [311, 116] on button "button" at bounding box center [319, 110] width 97 height 19
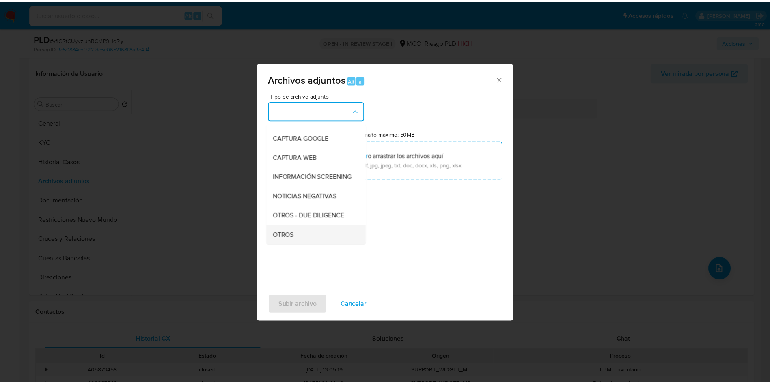
scroll to position [61, 0]
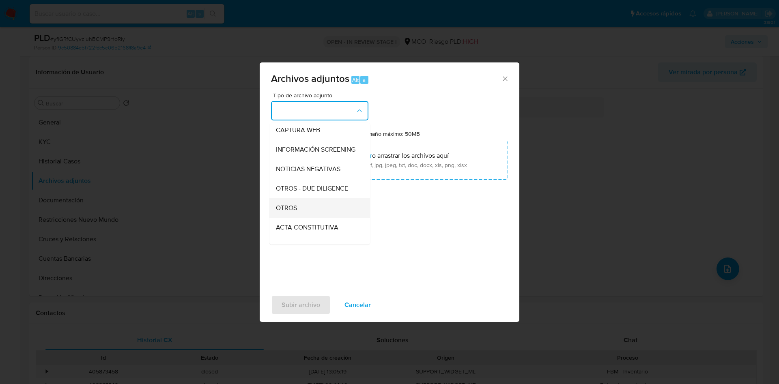
click at [306, 217] on div "OTROS" at bounding box center [317, 207] width 83 height 19
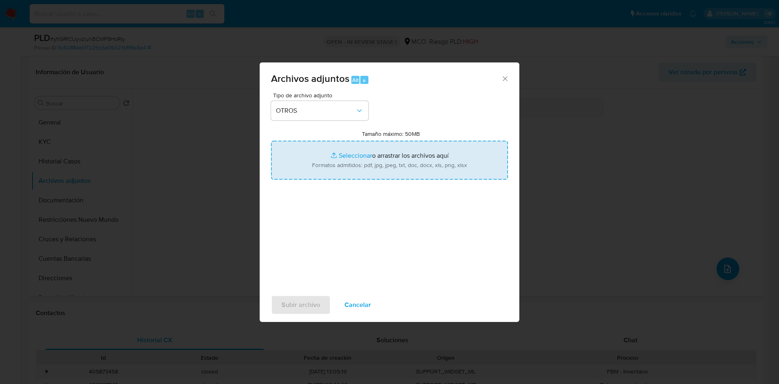
click at [345, 166] on input "Tamaño máximo: 50MB Seleccionar archivos" at bounding box center [389, 160] width 237 height 39
type input "C:\fakepath\242115593 - 23_09_2025.pdf"
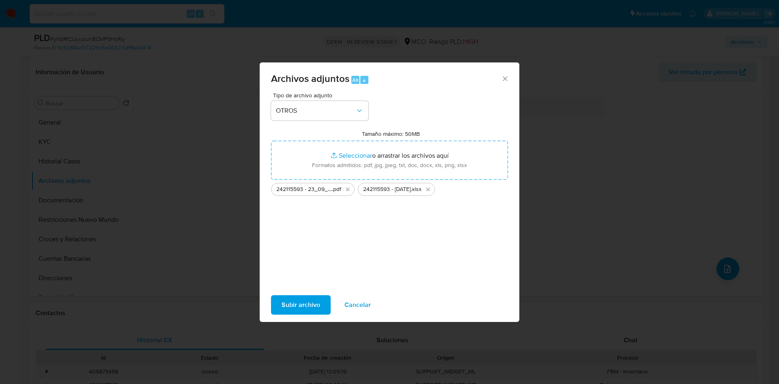
click at [314, 304] on span "Subir archivo" at bounding box center [301, 305] width 39 height 18
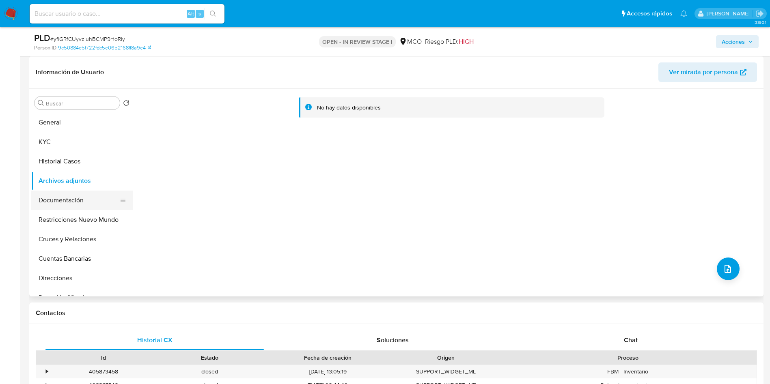
click at [71, 194] on button "Documentación" at bounding box center [78, 200] width 95 height 19
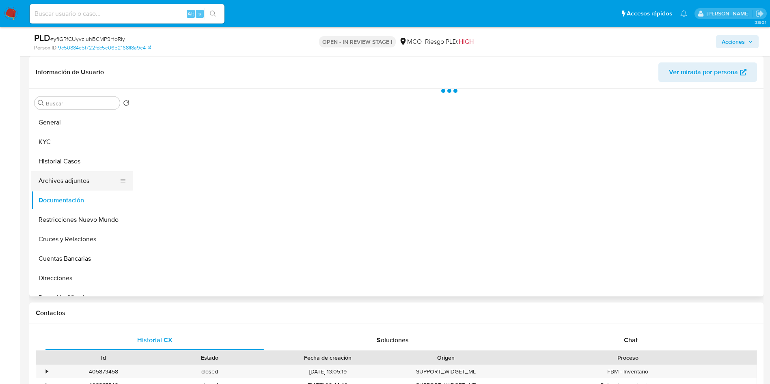
click at [71, 178] on button "Archivos adjuntos" at bounding box center [78, 180] width 95 height 19
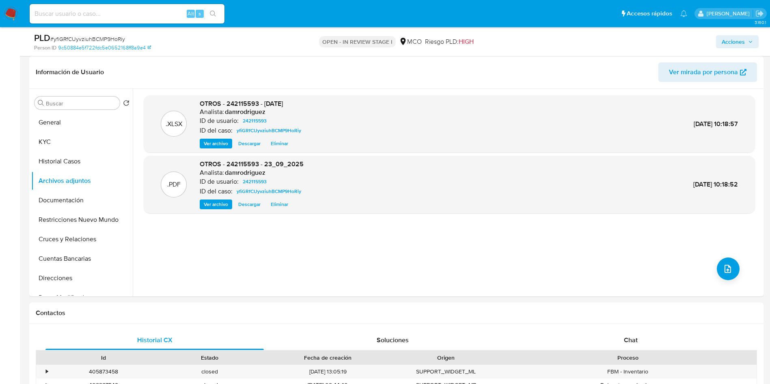
click at [737, 37] on span "Acciones" at bounding box center [733, 41] width 23 height 13
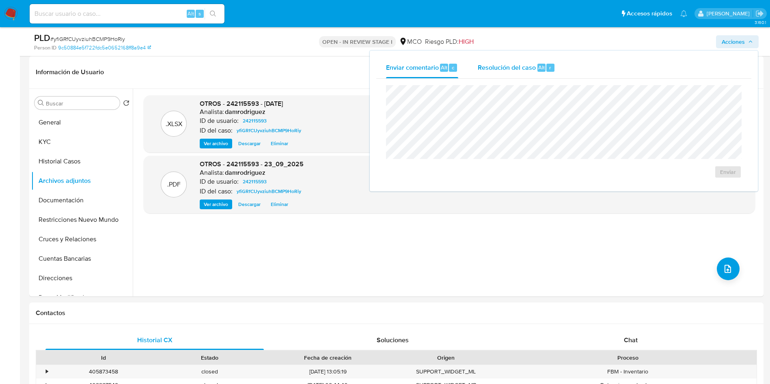
click at [515, 60] on div "Resolución del caso Alt r" at bounding box center [517, 67] width 78 height 21
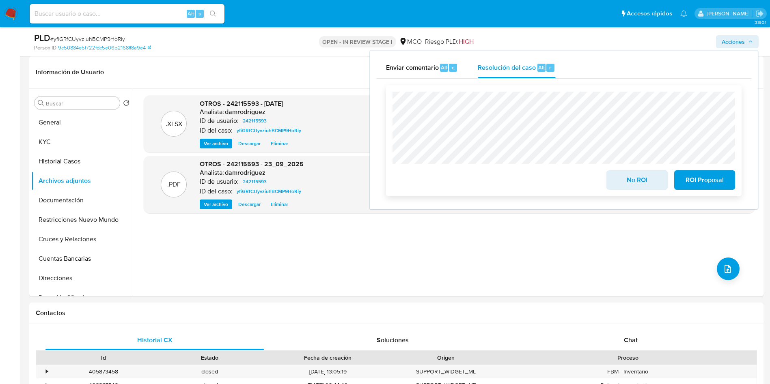
click at [626, 183] on span "No ROI" at bounding box center [637, 180] width 40 height 18
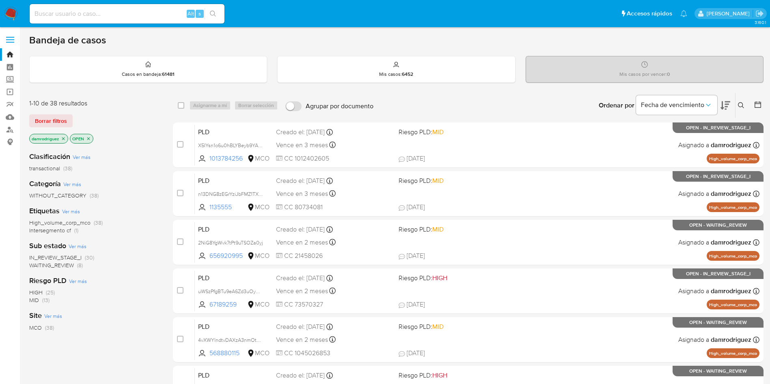
click at [141, 142] on div "damrodriguez OPEN" at bounding box center [94, 139] width 130 height 11
click at [727, 106] on icon at bounding box center [726, 105] width 10 height 9
click at [65, 140] on icon "close-filter" at bounding box center [63, 138] width 5 height 5
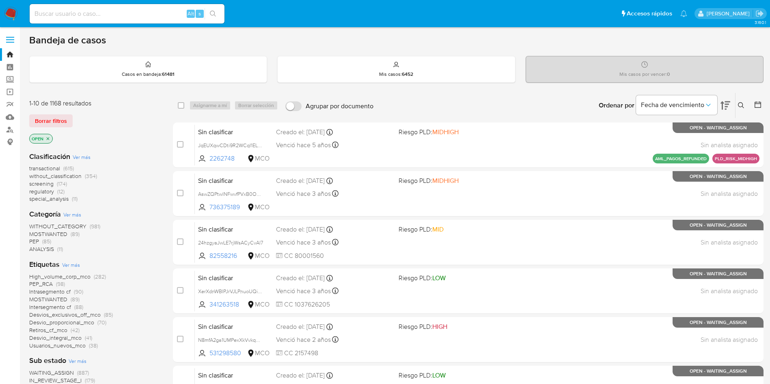
click at [42, 183] on span "screening" at bounding box center [41, 184] width 24 height 8
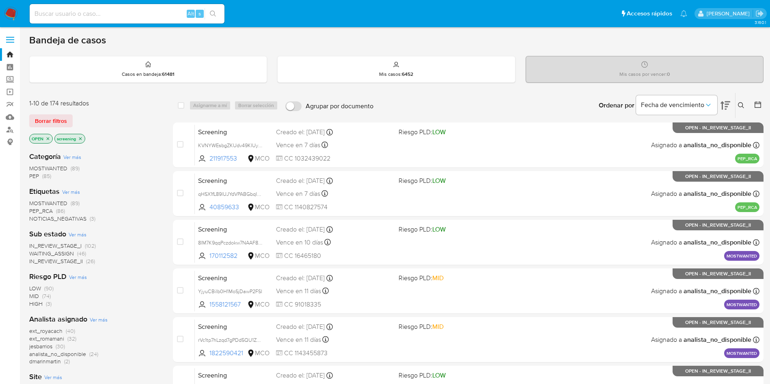
click at [130, 147] on div "Categoría Ver más MOSTWANTED (89) PEP (85) Etiquetas Ver más MOSTWANTED (89) PE…" at bounding box center [94, 283] width 131 height 276
click at [121, 123] on div "Borrar filtros" at bounding box center [94, 120] width 130 height 13
click at [148, 136] on div "OPEN screening" at bounding box center [94, 139] width 130 height 11
click at [150, 240] on div "Sub estado Ver más IN_REVIEW_STAGE_I (102) WAITING_ASSIGN (46) IN_REVIEW_STAGE_…" at bounding box center [94, 247] width 131 height 36
drag, startPoint x: 146, startPoint y: 144, endPoint x: 160, endPoint y: 197, distance: 54.9
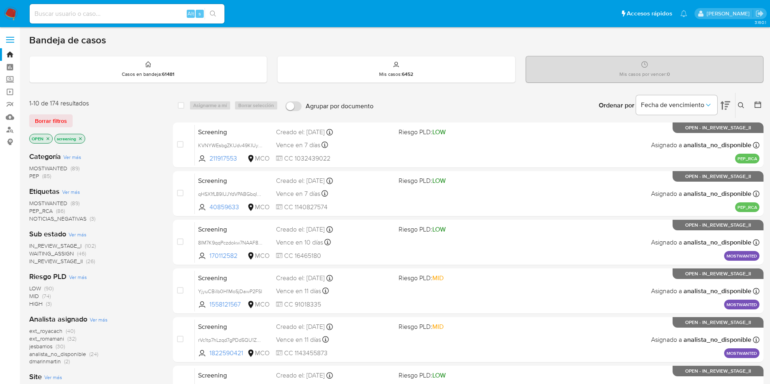
click at [160, 197] on div "1-10 de 174 resultados Borrar filtros OPEN screening Categoría Ver más MOSTWANT…" at bounding box center [396, 364] width 734 height 543
click at [161, 179] on div "1-10 de 174 resultados Borrar filtros OPEN screening Categoría Ver más MOSTWANT…" at bounding box center [396, 364] width 734 height 543
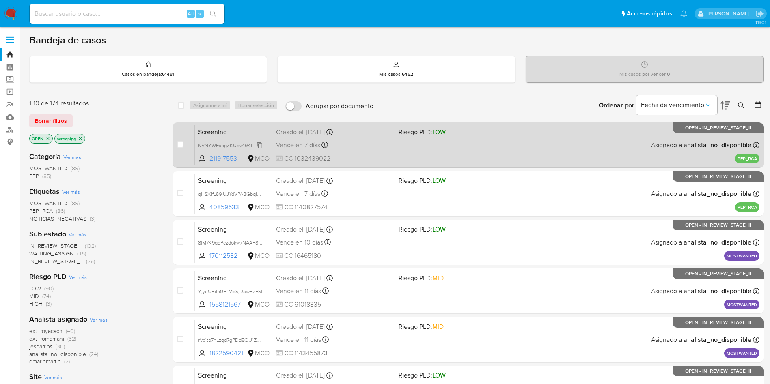
click at [211, 147] on span "KVNYWEsbgZKUdv49KIUy8n55" at bounding box center [233, 144] width 71 height 9
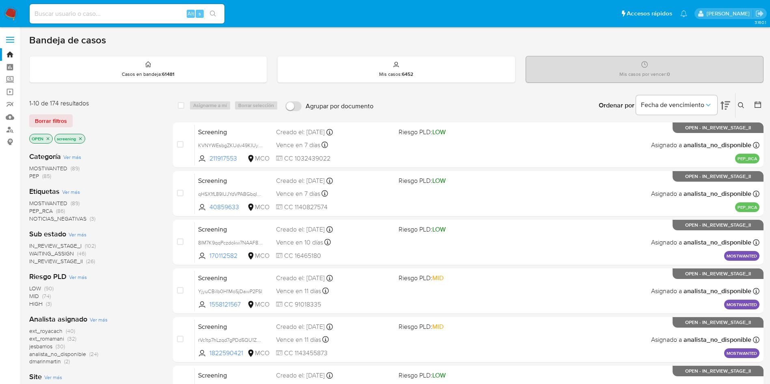
click at [140, 159] on div "Categoría Ver más MOSTWANTED (89) PEP (85)" at bounding box center [94, 166] width 131 height 28
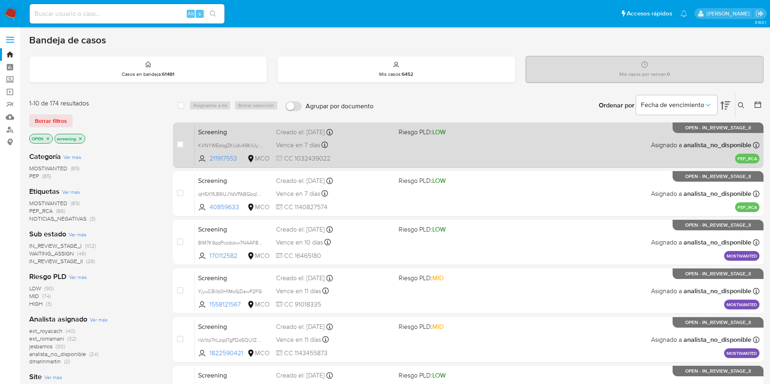
click at [228, 129] on span "Screening" at bounding box center [233, 131] width 71 height 11
click at [231, 145] on span "KVNYWEsbgZKUdv49KIUy8n55" at bounding box center [233, 144] width 71 height 9
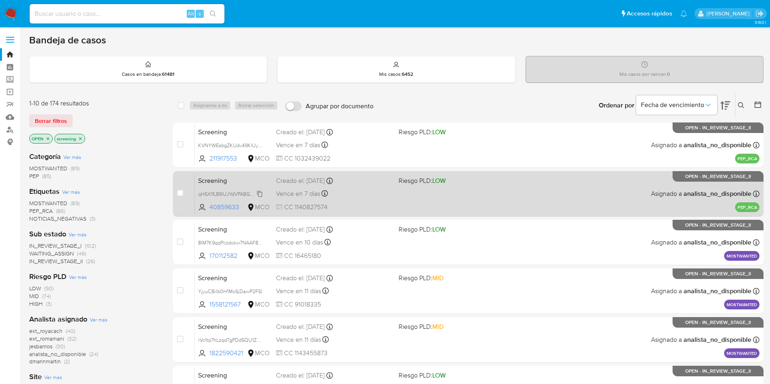
click at [220, 195] on span "qHSX1fL89lUJYdVPABGbqIaN" at bounding box center [230, 193] width 65 height 9
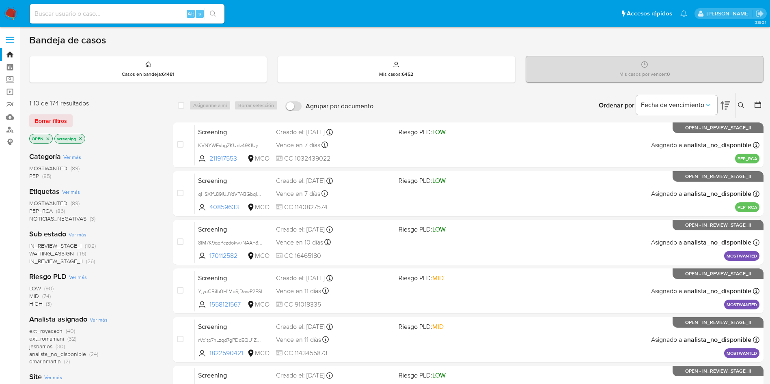
click at [13, 12] on img at bounding box center [11, 14] width 14 height 14
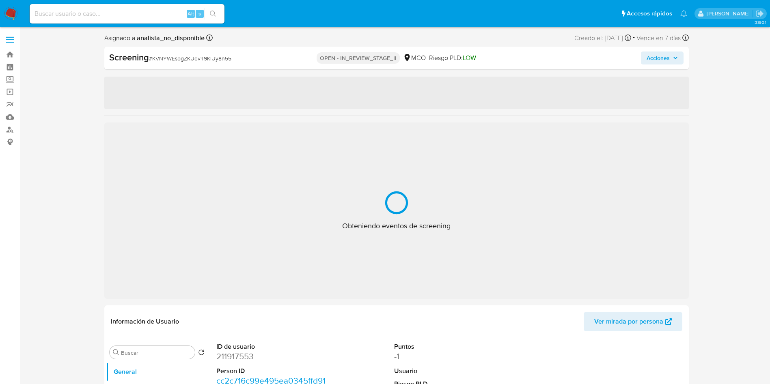
select select "10"
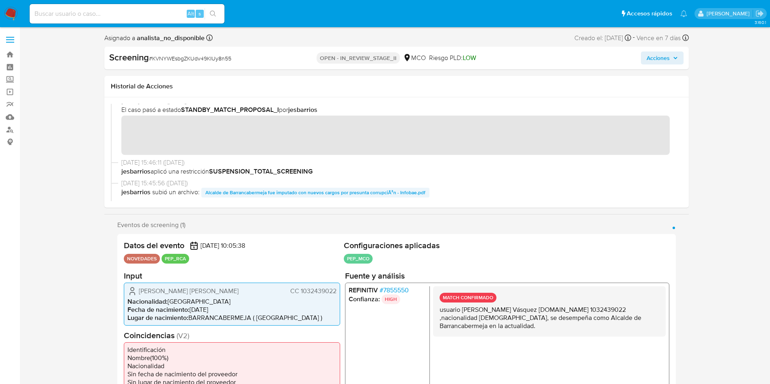
scroll to position [122, 0]
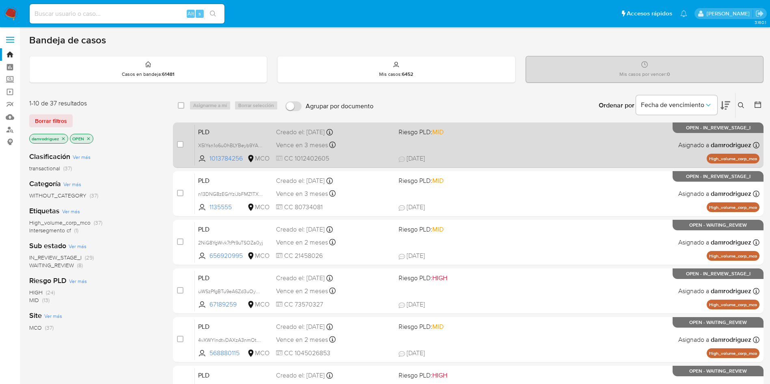
click at [216, 129] on span "PLD" at bounding box center [233, 131] width 71 height 11
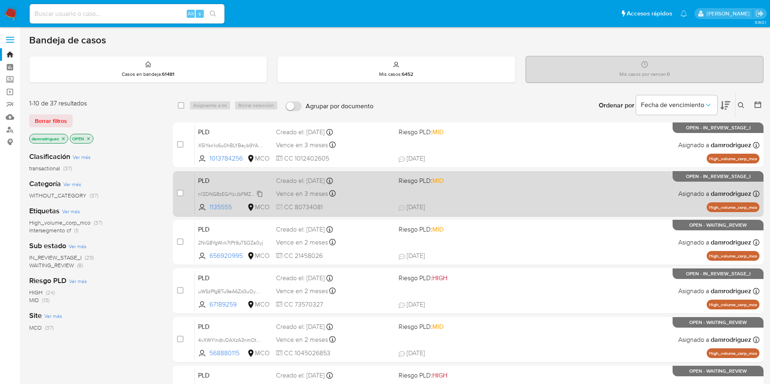
click at [225, 194] on span "n13DNG8zEGrYziJbFMZ1TXRv" at bounding box center [231, 193] width 66 height 9
click at [222, 181] on span "PLD" at bounding box center [233, 180] width 71 height 11
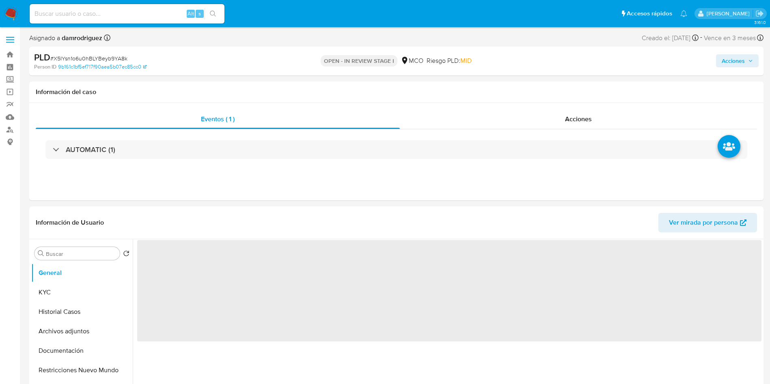
select select "10"
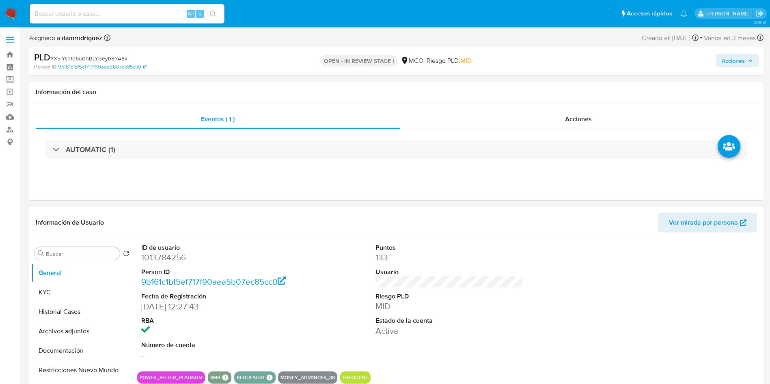
drag, startPoint x: 158, startPoint y: 250, endPoint x: 159, endPoint y: 260, distance: 9.4
click at [159, 250] on dt "ID de usuario" at bounding box center [215, 248] width 148 height 9
click at [162, 258] on dd "1013784256" at bounding box center [215, 257] width 148 height 11
copy dd "1013784256"
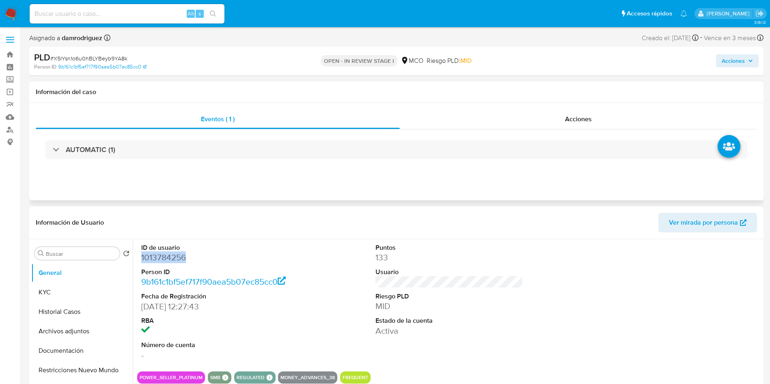
copy dd "1013784256"
click at [162, 259] on dd "1013784256" at bounding box center [215, 257] width 148 height 11
click at [347, 275] on div "ID de usuario 1013784256 Person ID 9b161c1bf5ef717f90aea5b07ec85cc0 Fecha de Re…" at bounding box center [449, 302] width 624 height 126
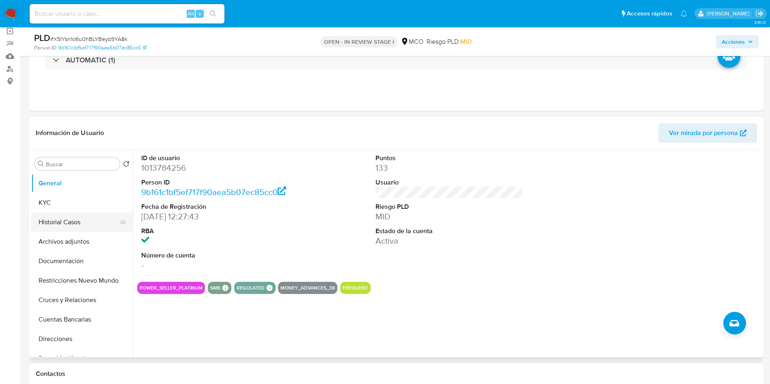
click at [77, 218] on button "Historial Casos" at bounding box center [78, 222] width 95 height 19
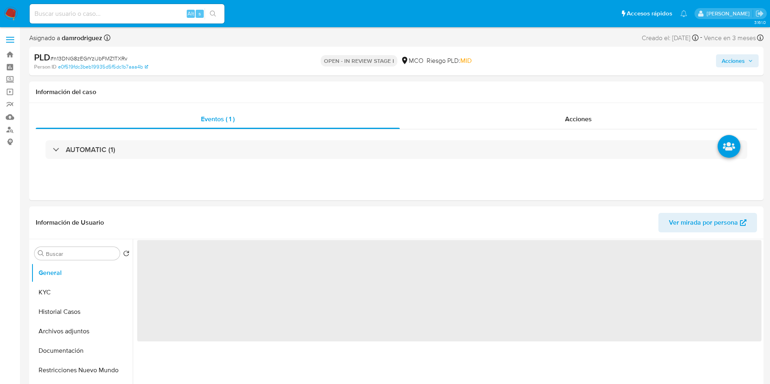
select select "10"
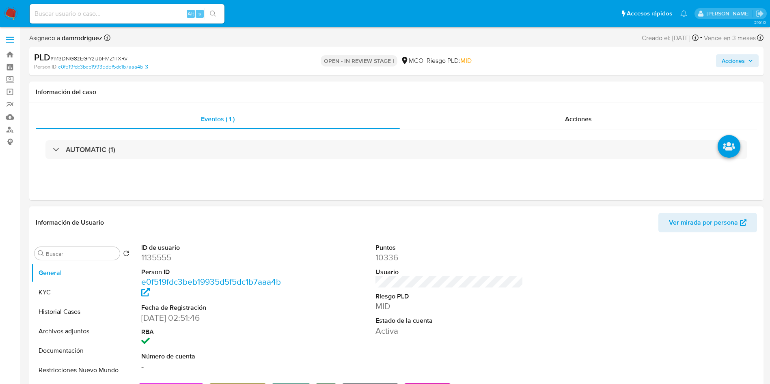
click at [156, 253] on dd "1135555" at bounding box center [215, 257] width 148 height 11
copy dd "1135555"
